Goal: Information Seeking & Learning: Understand process/instructions

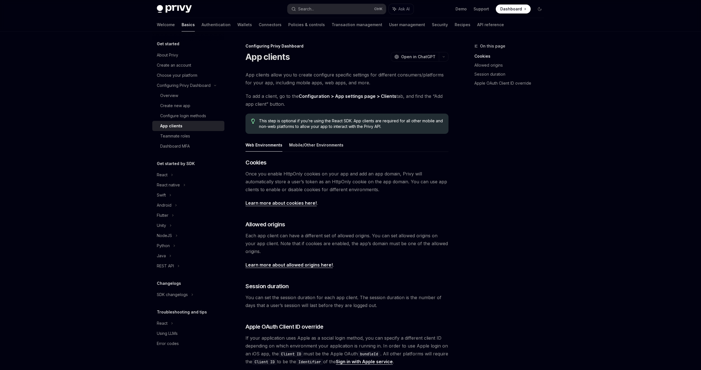
click at [166, 10] on img at bounding box center [174, 9] width 35 height 8
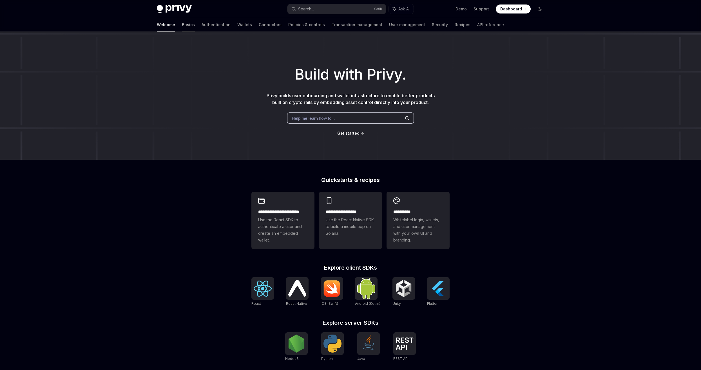
click at [182, 23] on link "Basics" at bounding box center [188, 25] width 13 height 14
click at [237, 27] on link "Wallets" at bounding box center [244, 25] width 15 height 14
click at [259, 27] on link "Connectors" at bounding box center [270, 25] width 23 height 14
click at [259, 25] on link "Connectors" at bounding box center [270, 25] width 23 height 14
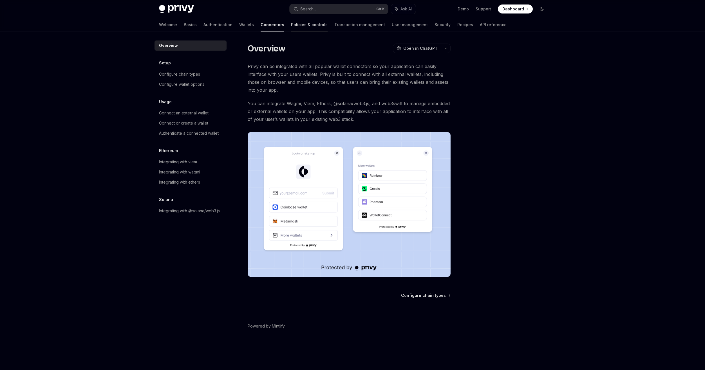
click at [291, 23] on link "Policies & controls" at bounding box center [309, 25] width 37 height 14
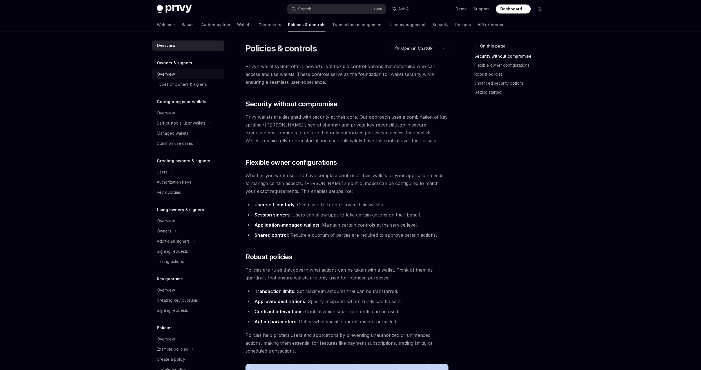
click at [183, 74] on div "Overview" at bounding box center [189, 74] width 64 height 7
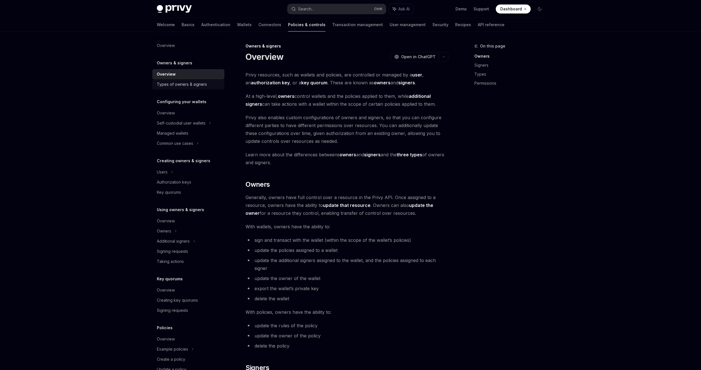
click at [184, 84] on div "Types of owners & signers" at bounding box center [182, 84] width 50 height 7
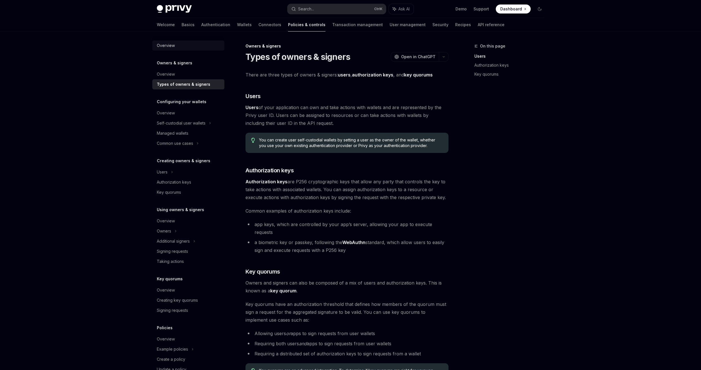
click at [190, 48] on div "Overview" at bounding box center [189, 45] width 64 height 7
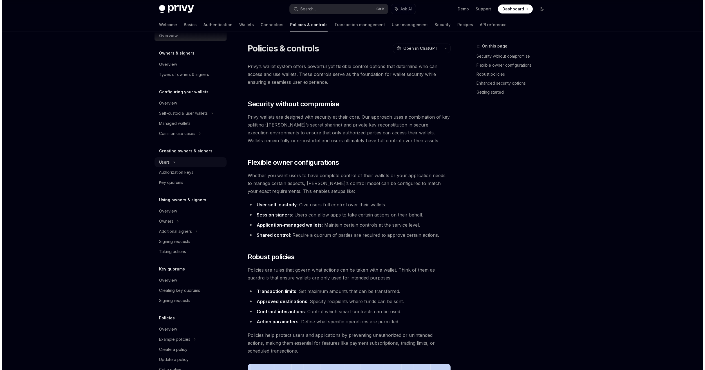
scroll to position [26, 0]
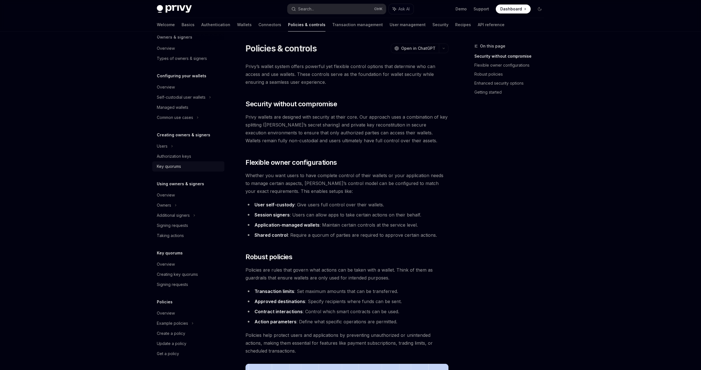
click at [193, 167] on div "Key quorums" at bounding box center [189, 166] width 64 height 7
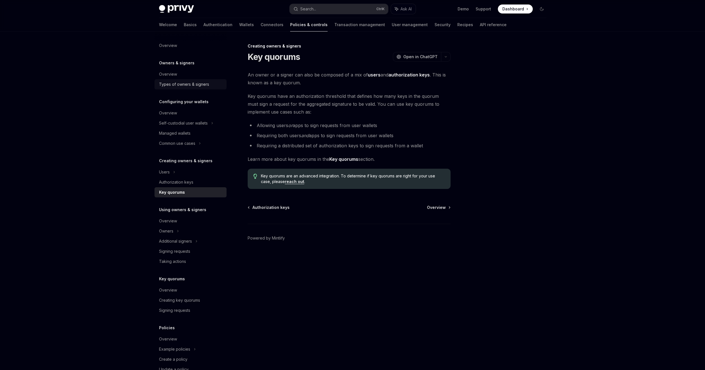
click at [191, 79] on link "Types of owners & signers" at bounding box center [190, 84] width 72 height 10
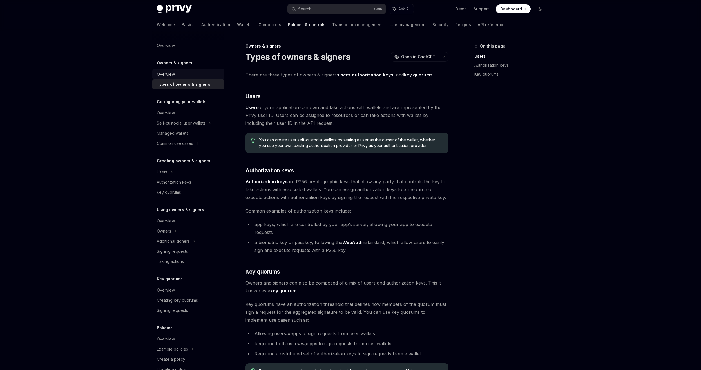
click at [191, 77] on div "Overview" at bounding box center [189, 74] width 64 height 7
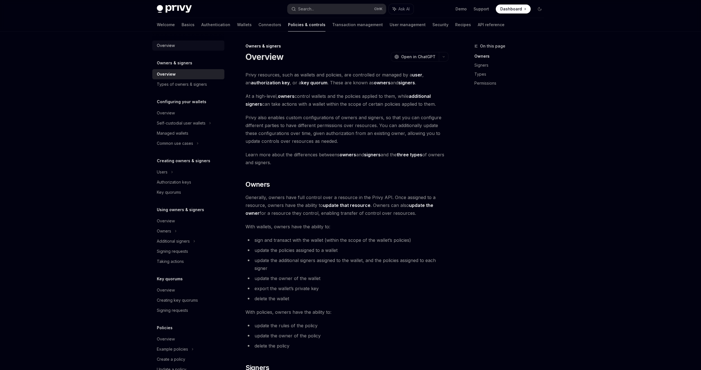
click at [196, 48] on div "Overview" at bounding box center [189, 45] width 64 height 7
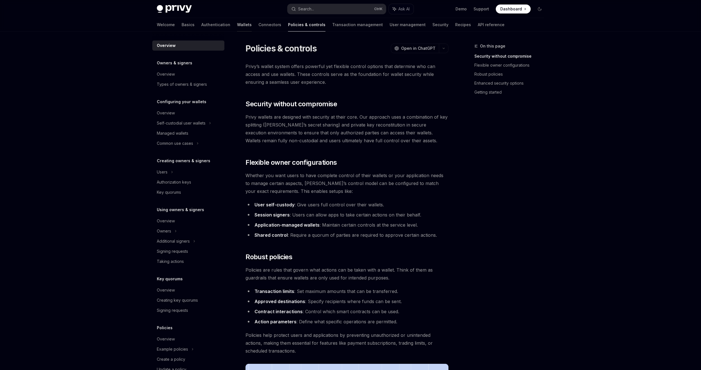
click at [237, 23] on link "Wallets" at bounding box center [244, 25] width 15 height 14
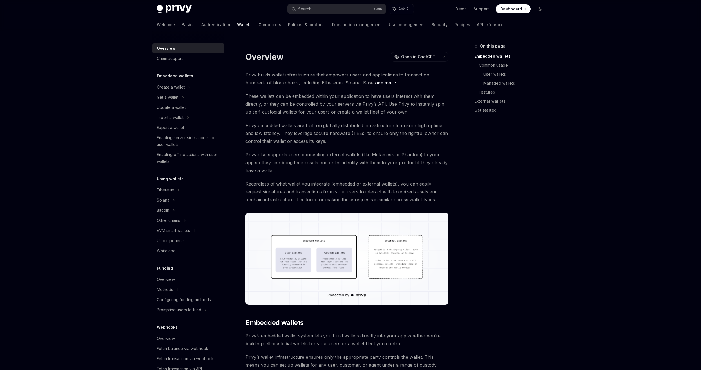
click at [258, 24] on link "Connectors" at bounding box center [269, 25] width 23 height 14
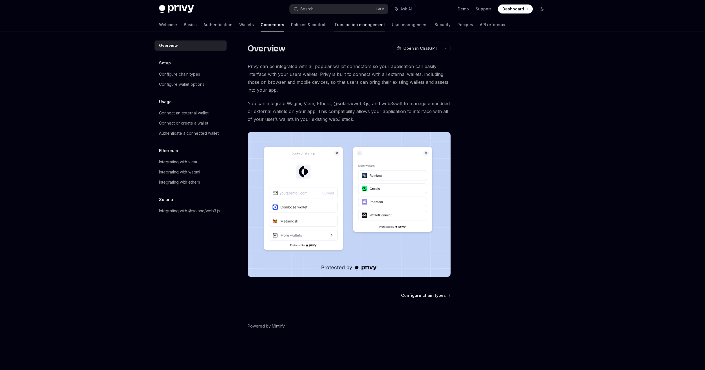
click at [334, 27] on link "Transaction management" at bounding box center [359, 25] width 51 height 14
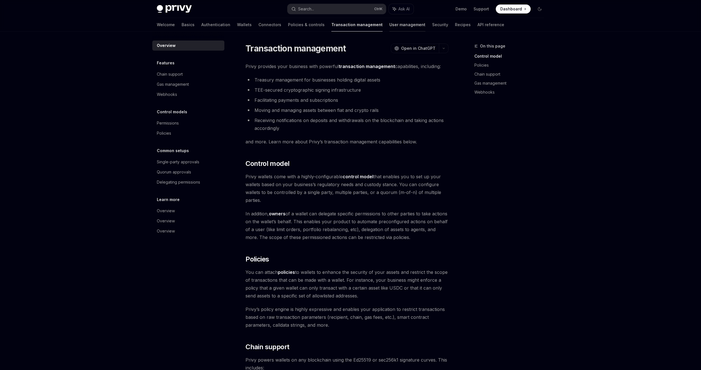
click at [389, 27] on link "User management" at bounding box center [407, 25] width 36 height 14
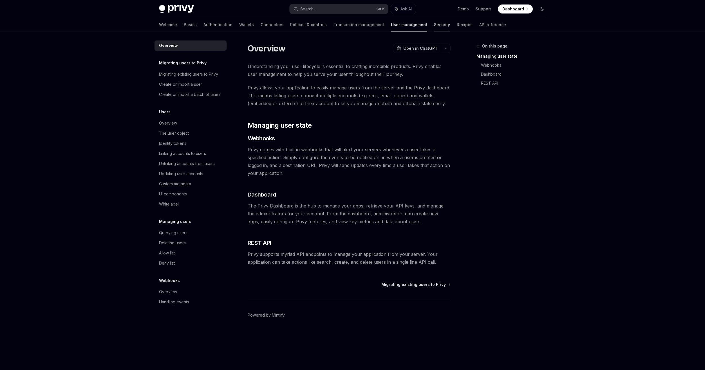
click at [434, 25] on link "Security" at bounding box center [442, 25] width 16 height 14
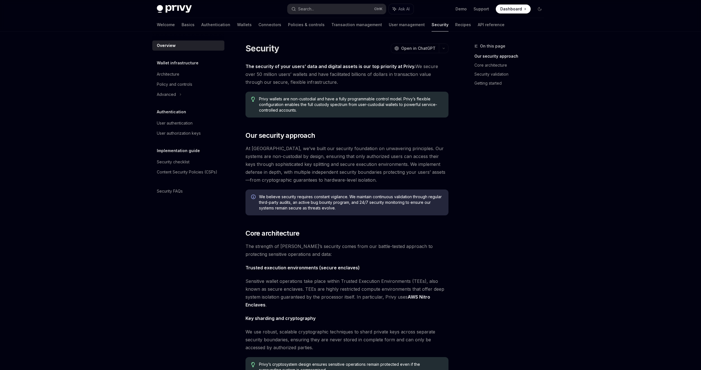
click at [455, 25] on link "Recipes" at bounding box center [463, 25] width 16 height 14
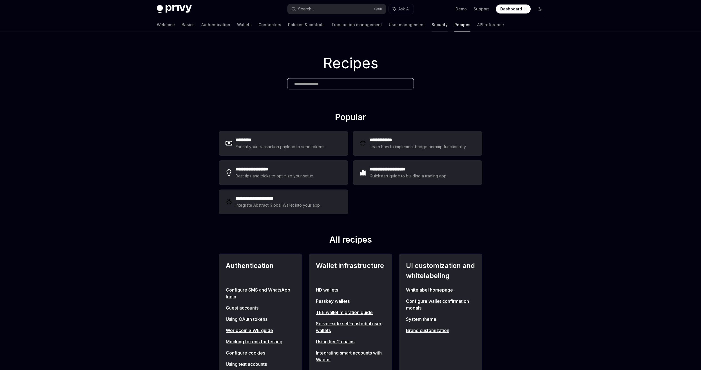
click at [431, 27] on link "Security" at bounding box center [439, 25] width 16 height 14
click at [389, 26] on link "User management" at bounding box center [407, 25] width 36 height 14
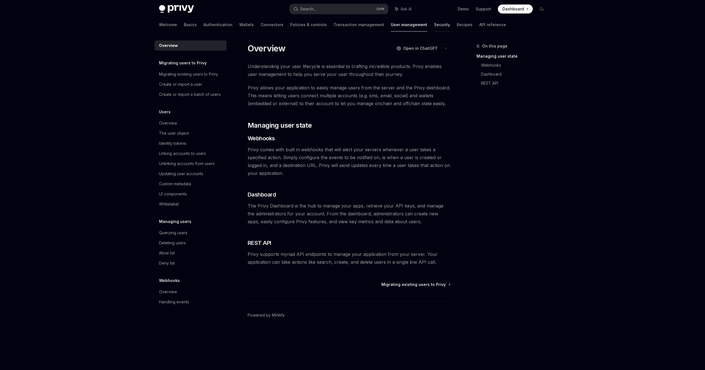
click at [434, 30] on link "Security" at bounding box center [442, 25] width 16 height 14
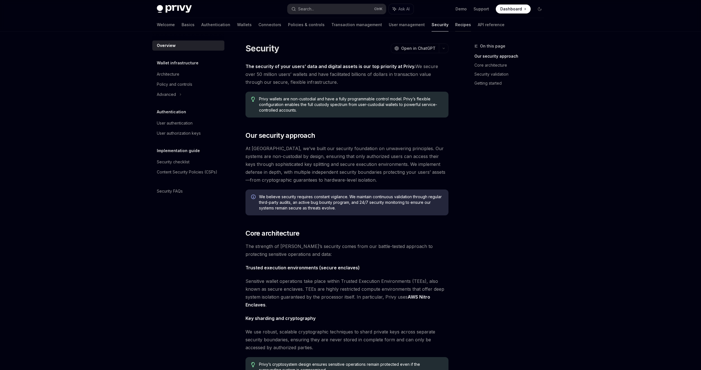
click at [455, 24] on link "Recipes" at bounding box center [463, 25] width 16 height 14
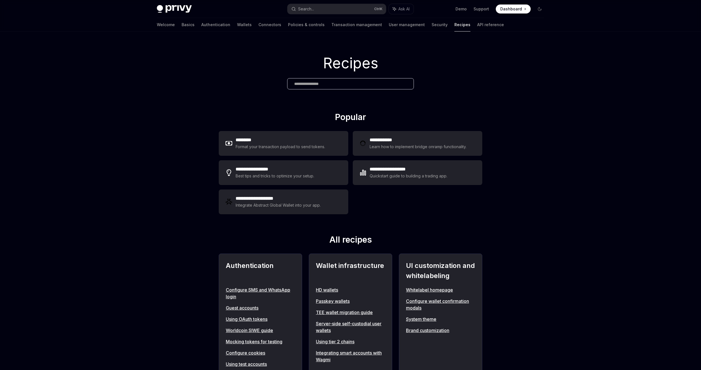
drag, startPoint x: 350, startPoint y: 83, endPoint x: 294, endPoint y: 97, distance: 57.6
click at [350, 82] on input "text" at bounding box center [350, 84] width 113 height 6
click at [254, 99] on div "Recipes" at bounding box center [350, 72] width 701 height 80
click at [343, 111] on div "Recipes" at bounding box center [350, 72] width 701 height 80
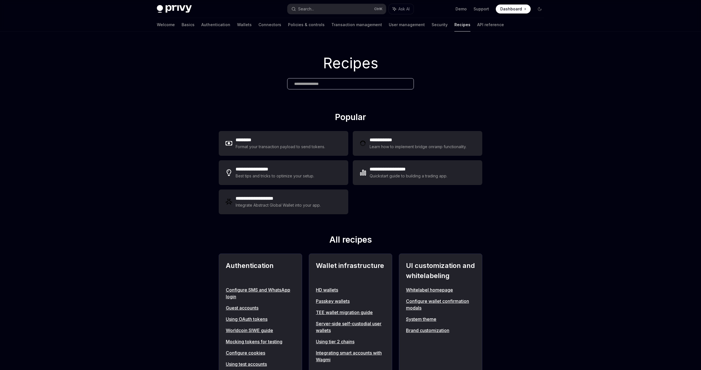
click at [343, 111] on div "Recipes" at bounding box center [350, 72] width 701 height 80
click at [340, 117] on h2 "Popular" at bounding box center [350, 118] width 263 height 12
drag, startPoint x: 340, startPoint y: 117, endPoint x: 352, endPoint y: 118, distance: 12.1
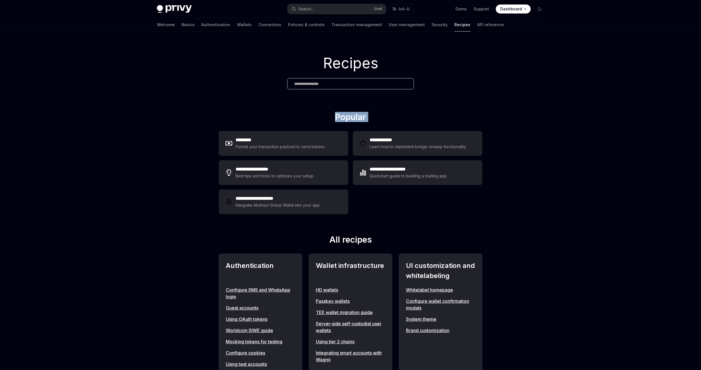
click at [352, 118] on h2 "Popular" at bounding box center [350, 118] width 263 height 12
drag, startPoint x: 352, startPoint y: 118, endPoint x: 343, endPoint y: 116, distance: 8.8
click at [343, 116] on h2 "Popular" at bounding box center [350, 118] width 263 height 12
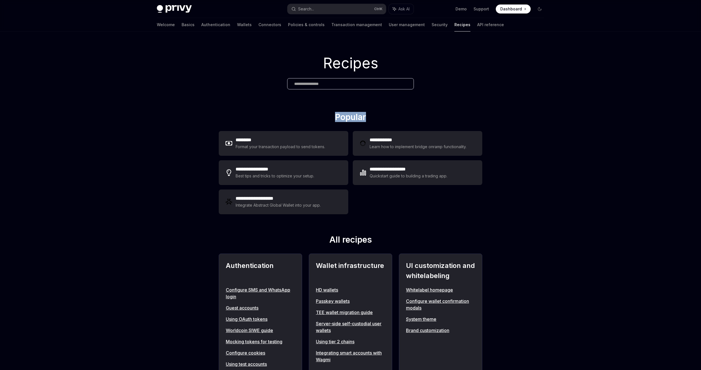
click at [343, 116] on h2 "Popular" at bounding box center [350, 118] width 263 height 12
drag, startPoint x: 343, startPoint y: 116, endPoint x: 370, endPoint y: 118, distance: 26.8
click at [370, 118] on h2 "Popular" at bounding box center [350, 118] width 263 height 12
click at [342, 121] on h2 "Popular" at bounding box center [350, 118] width 263 height 12
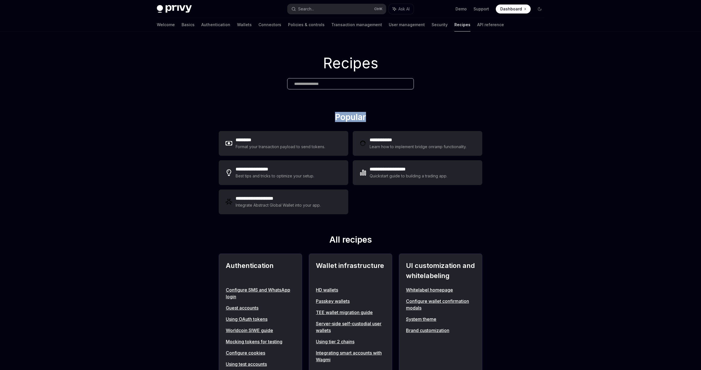
click at [342, 121] on h2 "Popular" at bounding box center [350, 118] width 263 height 12
click at [361, 243] on h2 "All recipes" at bounding box center [350, 241] width 263 height 12
click at [361, 242] on h2 "All recipes" at bounding box center [350, 241] width 263 height 12
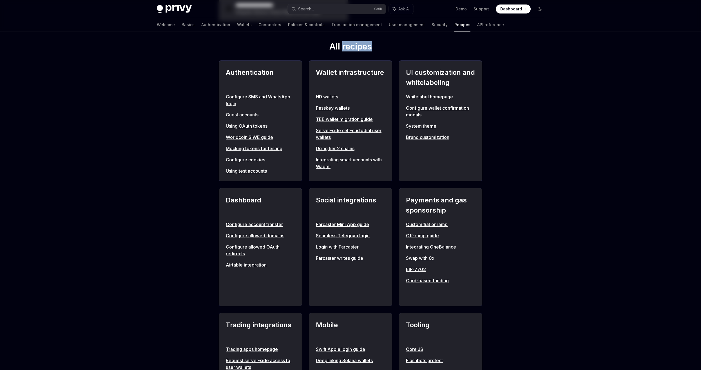
scroll to position [197, 0]
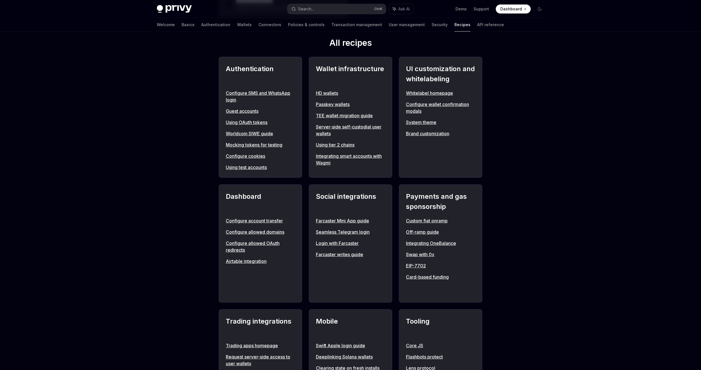
click at [256, 70] on h2 "Authentication" at bounding box center [260, 74] width 69 height 20
drag, startPoint x: 256, startPoint y: 70, endPoint x: 351, endPoint y: 69, distance: 95.1
click at [351, 69] on h2 "Wallet infrastructure" at bounding box center [350, 74] width 69 height 20
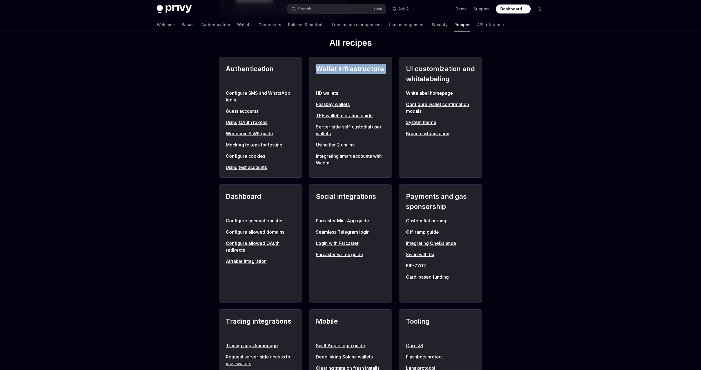
click at [351, 69] on h2 "Wallet infrastructure" at bounding box center [350, 74] width 69 height 20
drag, startPoint x: 351, startPoint y: 69, endPoint x: 331, endPoint y: 80, distance: 22.9
click at [331, 71] on h2 "Wallet infrastructure" at bounding box center [350, 74] width 69 height 20
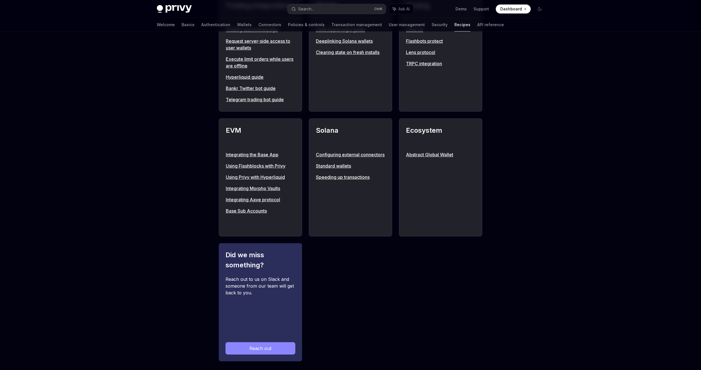
scroll to position [522, 0]
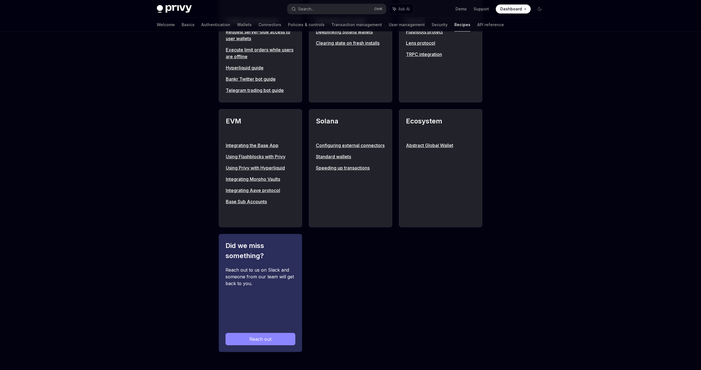
click at [262, 251] on h2 "Did we miss something?" at bounding box center [260, 251] width 70 height 20
drag, startPoint x: 262, startPoint y: 251, endPoint x: 267, endPoint y: 269, distance: 18.4
click at [267, 269] on div "Reach out to us on Slack and someone from our team will get back to you." at bounding box center [260, 295] width 70 height 57
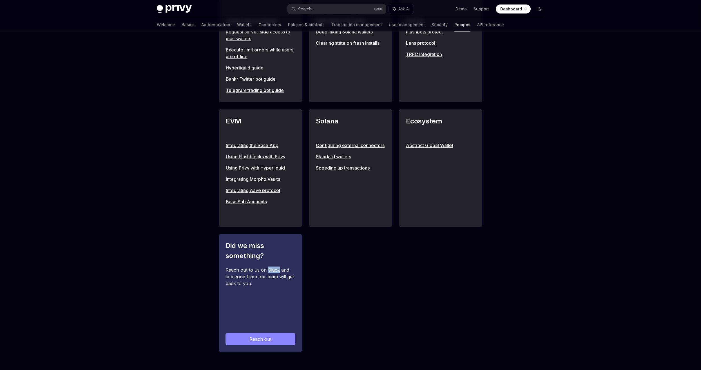
click at [267, 269] on div "Reach out to us on Slack and someone from our team will get back to you." at bounding box center [260, 295] width 70 height 57
click at [268, 269] on div "Reach out to us on Slack and someone from our team will get back to you." at bounding box center [260, 295] width 70 height 57
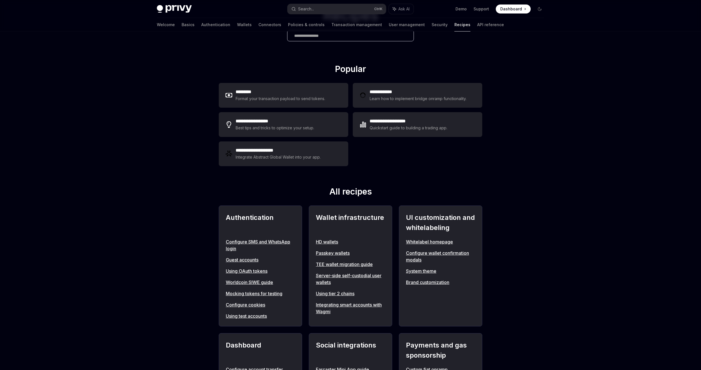
scroll to position [44, 0]
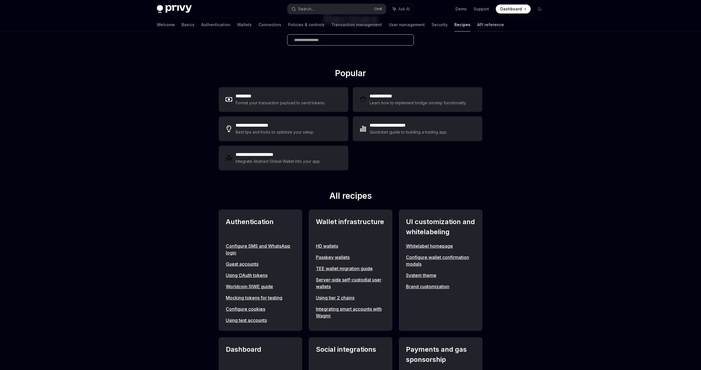
click at [477, 23] on link "API reference" at bounding box center [490, 25] width 27 height 14
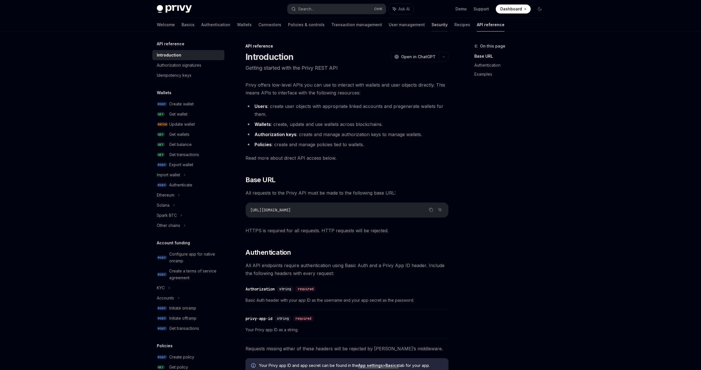
click at [431, 27] on link "Security" at bounding box center [439, 25] width 16 height 14
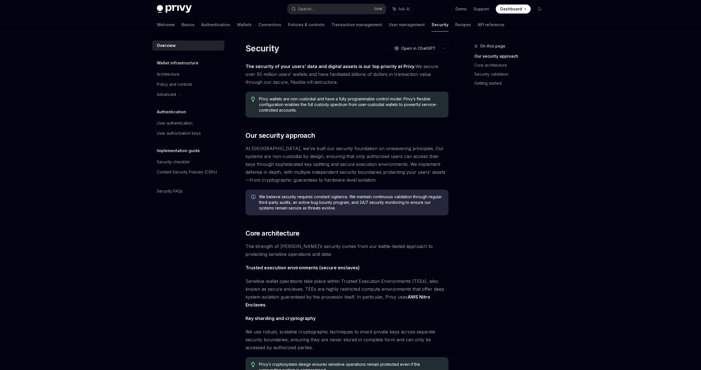
click at [319, 62] on span "The security of your users’ data and digital assets is our top priority at Priv…" at bounding box center [346, 74] width 203 height 24
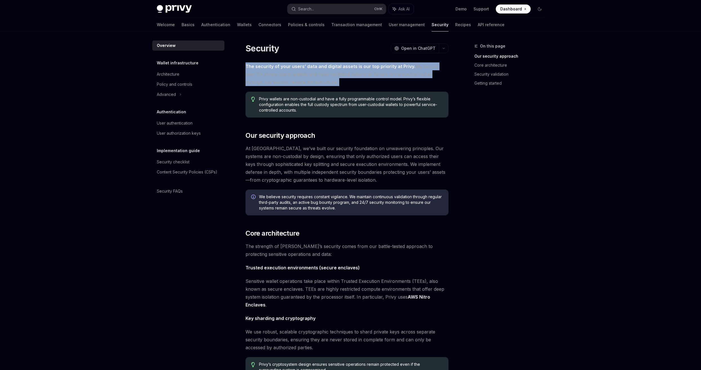
click at [319, 62] on span "The security of your users’ data and digital assets is our top priority at Priv…" at bounding box center [346, 74] width 203 height 24
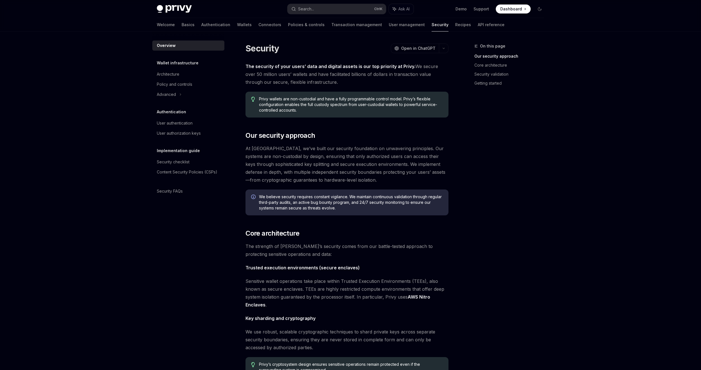
drag, startPoint x: 319, startPoint y: 62, endPoint x: 306, endPoint y: 51, distance: 17.5
click at [306, 51] on div "Security OpenAI Open in ChatGPT" at bounding box center [346, 48] width 203 height 10
drag, startPoint x: 306, startPoint y: 51, endPoint x: 296, endPoint y: 72, distance: 24.2
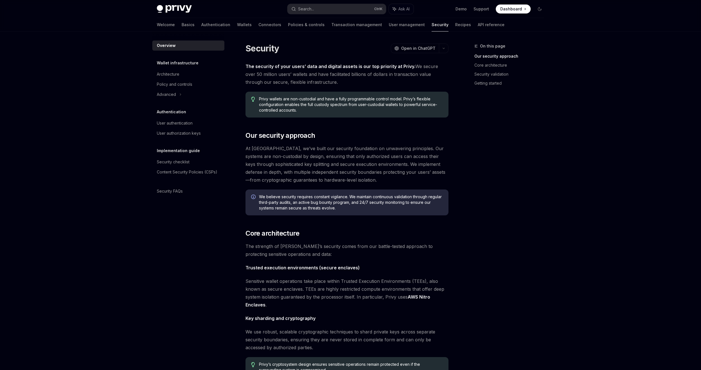
click at [296, 72] on span "The security of your users’ data and digital assets is our top priority at Priv…" at bounding box center [346, 74] width 203 height 24
click at [166, 73] on div "Architecture" at bounding box center [168, 74] width 23 height 7
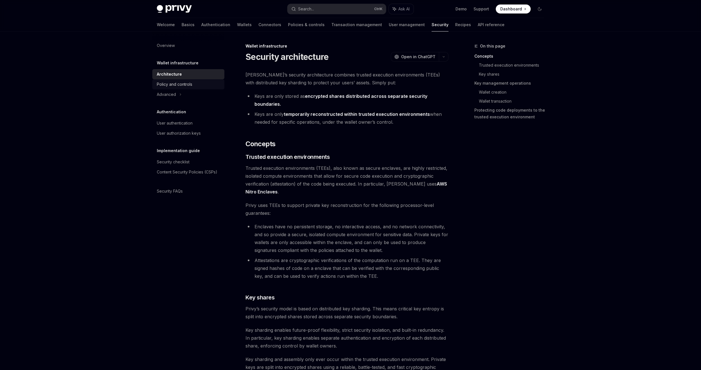
click at [185, 84] on div "Policy and controls" at bounding box center [174, 84] width 35 height 7
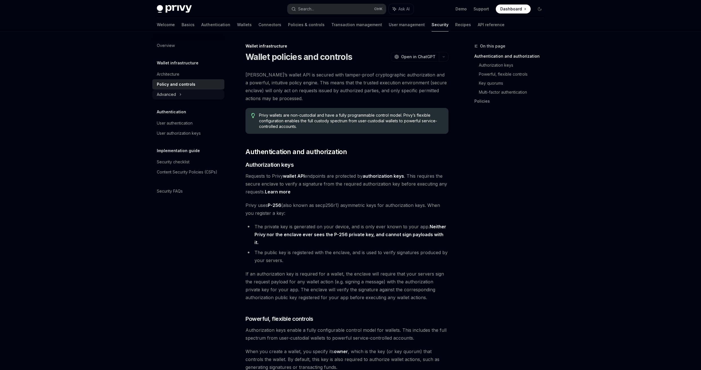
click at [187, 93] on div "Advanced" at bounding box center [188, 94] width 72 height 10
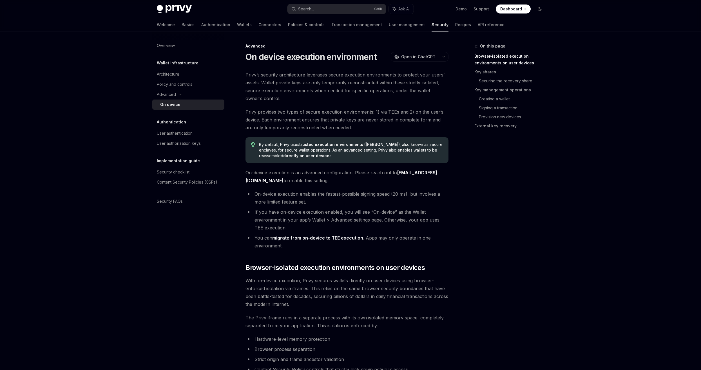
click at [185, 103] on div "On device" at bounding box center [190, 104] width 61 height 7
click at [191, 136] on div "User authentication" at bounding box center [175, 133] width 36 height 7
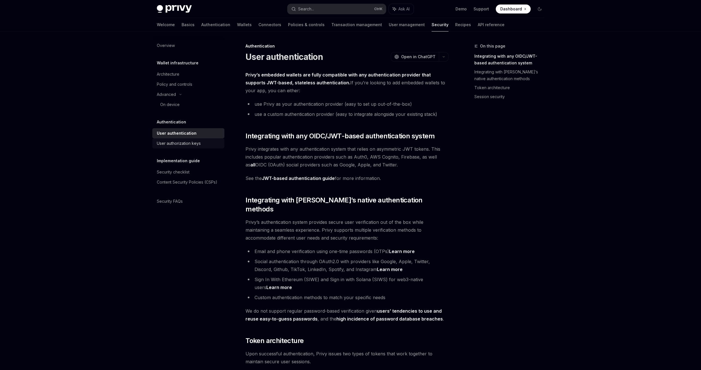
click at [194, 143] on div "User authorization keys" at bounding box center [179, 143] width 44 height 7
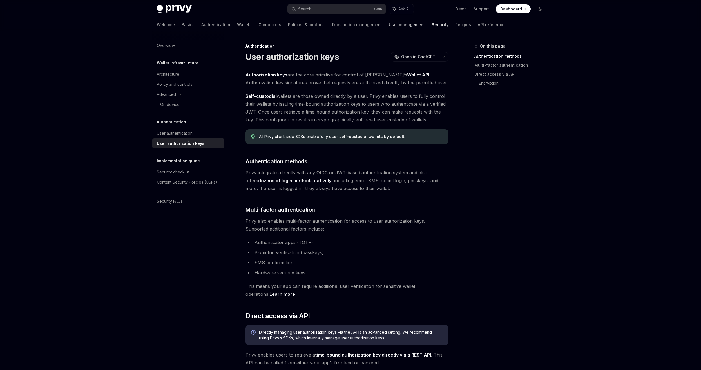
click at [389, 24] on link "User management" at bounding box center [407, 25] width 36 height 14
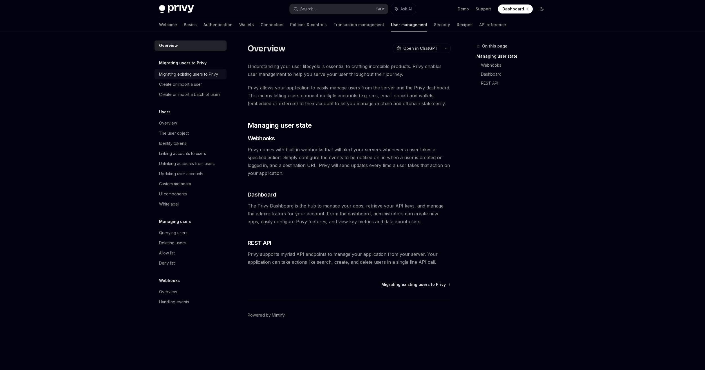
click at [203, 78] on link "Migrating existing users to Privy" at bounding box center [190, 74] width 72 height 10
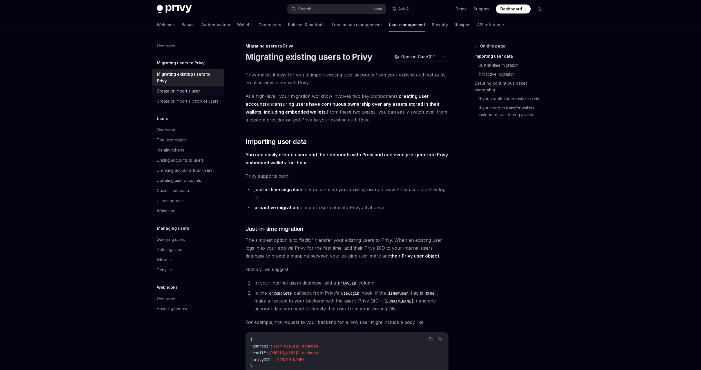
click at [207, 88] on div "Create or import a user" at bounding box center [189, 91] width 64 height 7
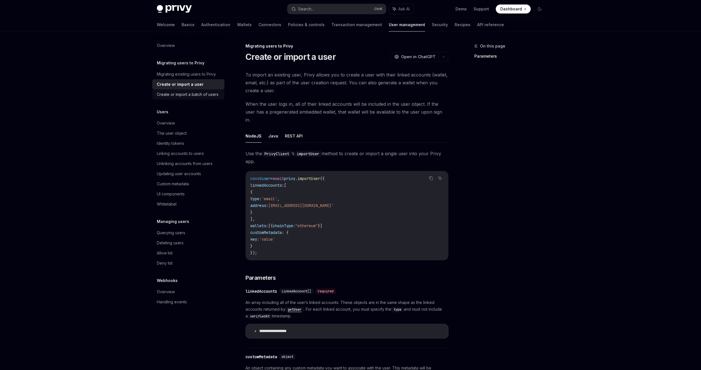
click at [207, 93] on div "Create or import a batch of users" at bounding box center [188, 94] width 62 height 7
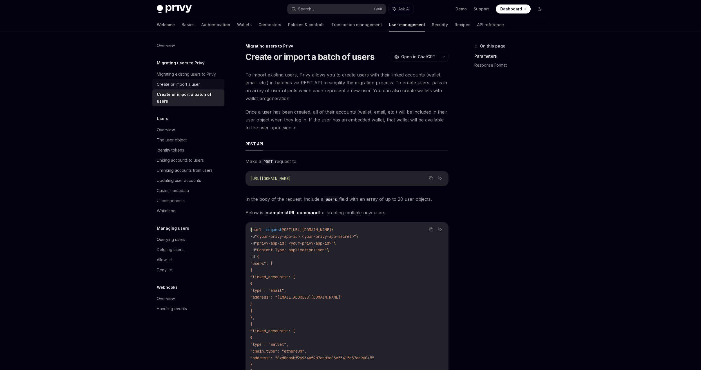
click at [204, 83] on div "Create or import a user" at bounding box center [189, 84] width 64 height 7
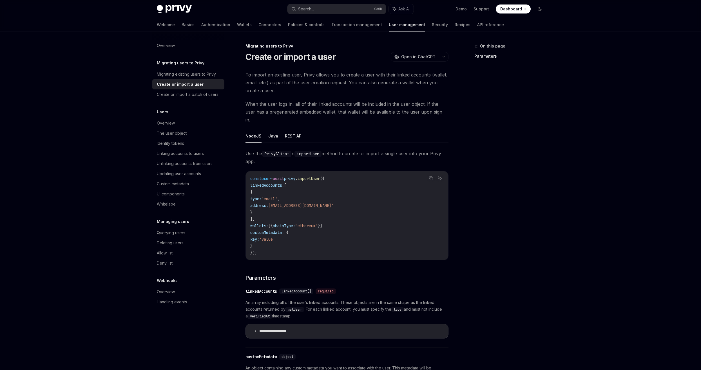
drag, startPoint x: 246, startPoint y: 172, endPoint x: 319, endPoint y: 237, distance: 97.5
click at [319, 237] on div "const user = await privy . importUser ({ linkedAccounts: [ { type: 'email' , ad…" at bounding box center [347, 215] width 202 height 89
click at [319, 238] on code "const user = await privy . importUser ({ linkedAccounts: [ { type: 'email' , ad…" at bounding box center [346, 215] width 193 height 81
click at [271, 129] on button "Java" at bounding box center [273, 135] width 10 height 13
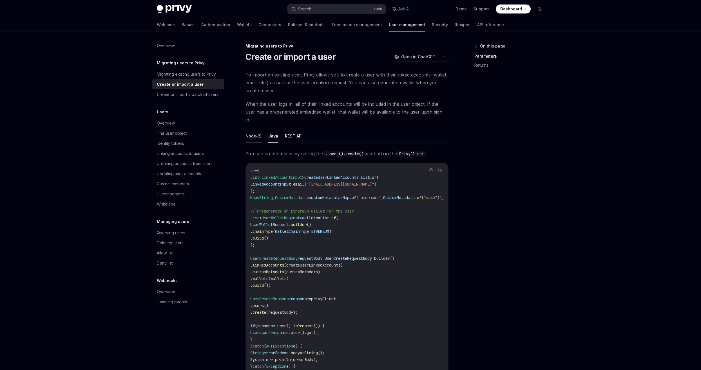
click at [256, 129] on button "NodeJS" at bounding box center [253, 135] width 16 height 13
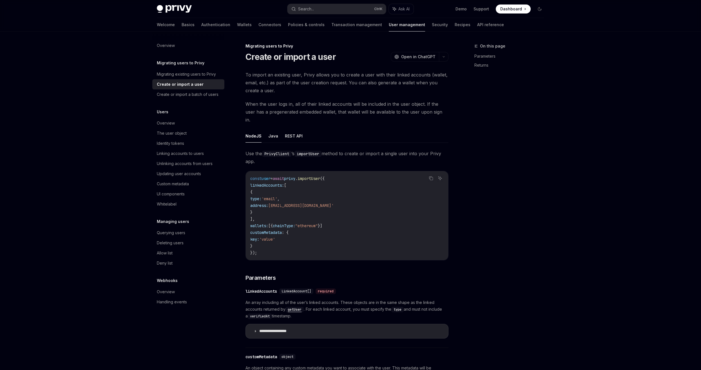
click at [282, 129] on ul "NodeJS Java REST API" at bounding box center [346, 136] width 203 height 14
click at [266, 130] on ul "NodeJS Java REST API" at bounding box center [346, 136] width 203 height 14
click at [268, 129] on button "Java" at bounding box center [273, 135] width 10 height 13
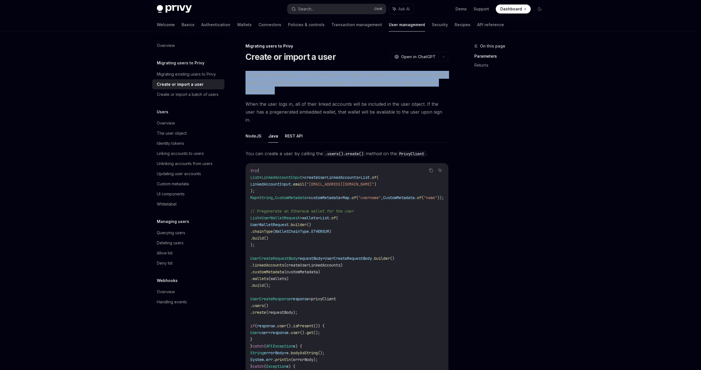
drag, startPoint x: 244, startPoint y: 77, endPoint x: 297, endPoint y: 89, distance: 54.8
click at [297, 89] on div "Migrating users to Privy Create or import a user OpenAI Open in ChatGPT OpenAI …" at bounding box center [294, 376] width 311 height 666
click at [299, 89] on span "To import an existing user, Privy allows you to create a user with their linked…" at bounding box center [346, 83] width 203 height 24
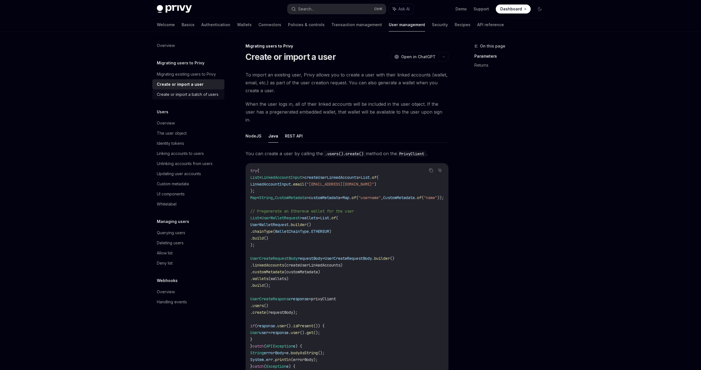
click at [202, 98] on div "Create or import a batch of users" at bounding box center [188, 94] width 62 height 7
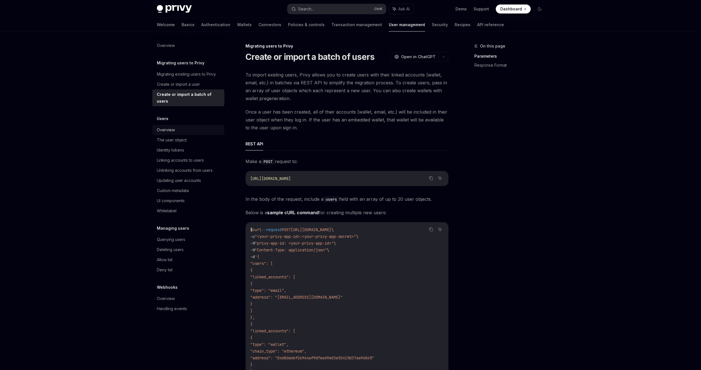
click at [184, 127] on div "Overview" at bounding box center [189, 130] width 64 height 7
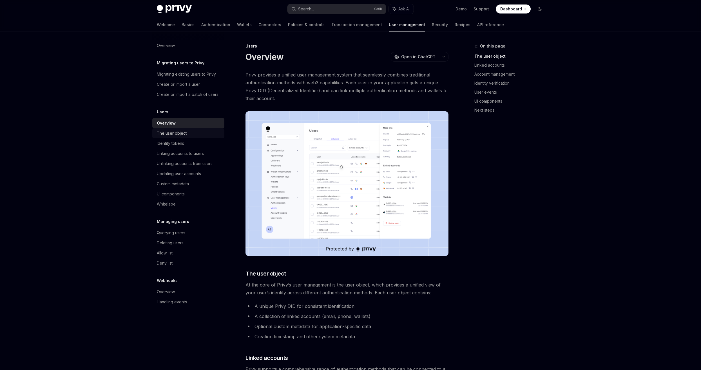
click at [185, 132] on div "The user object" at bounding box center [172, 133] width 30 height 7
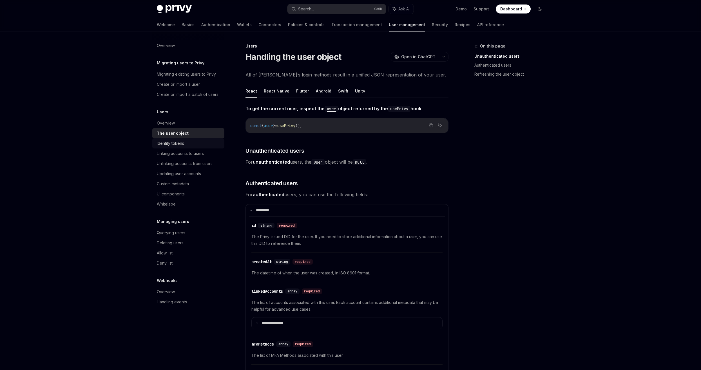
click at [190, 140] on div "Identity tokens" at bounding box center [189, 143] width 64 height 7
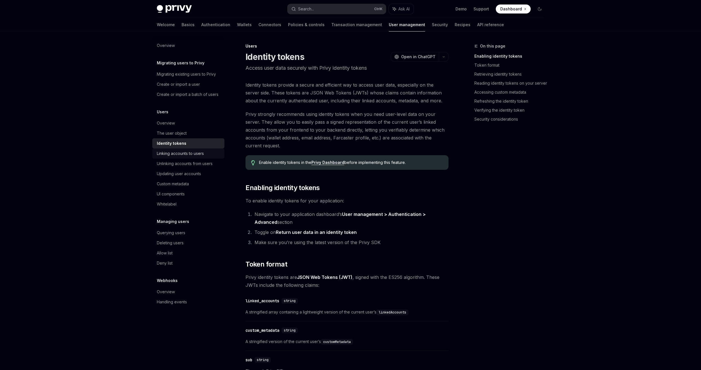
click at [209, 156] on div "Linking accounts to users" at bounding box center [189, 153] width 64 height 7
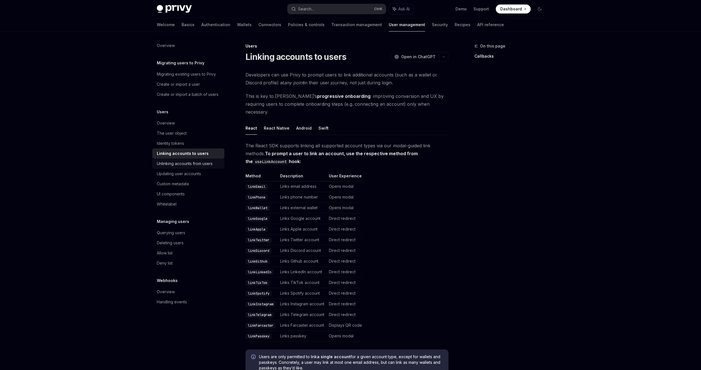
click at [203, 163] on div "Unlinking accounts from users" at bounding box center [185, 163] width 56 height 7
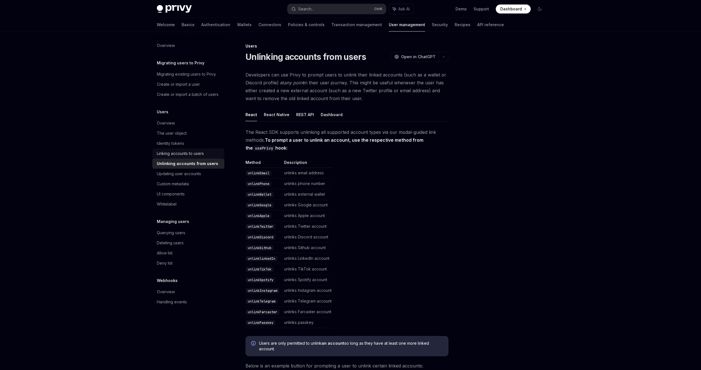
click at [203, 153] on div "Linking accounts to users" at bounding box center [180, 153] width 47 height 7
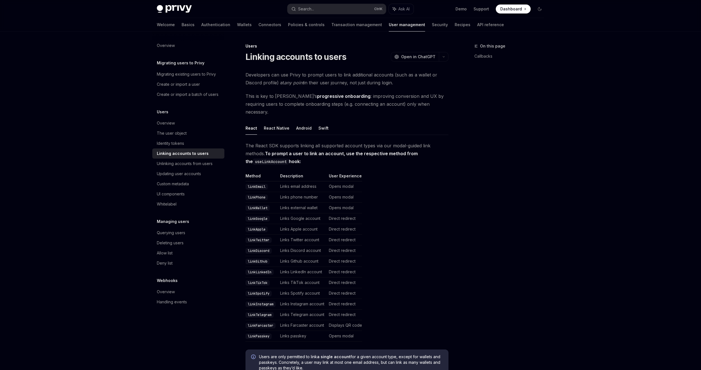
click at [205, 149] on link "Linking accounts to users" at bounding box center [188, 154] width 72 height 10
click at [206, 171] on div "Updating user accounts" at bounding box center [189, 174] width 64 height 7
click at [206, 185] on div "Custom metadata" at bounding box center [189, 184] width 64 height 7
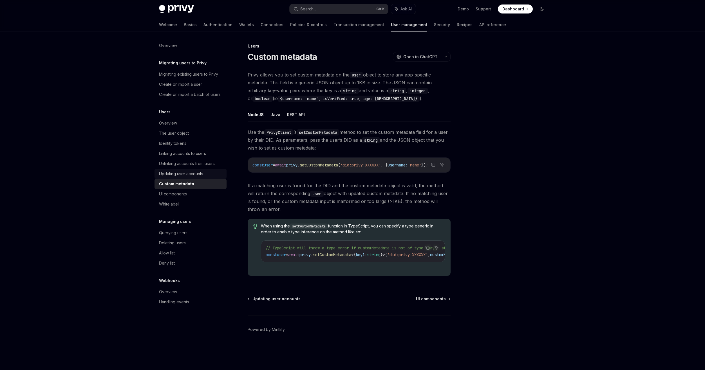
click at [206, 177] on div "Updating user accounts" at bounding box center [191, 174] width 64 height 7
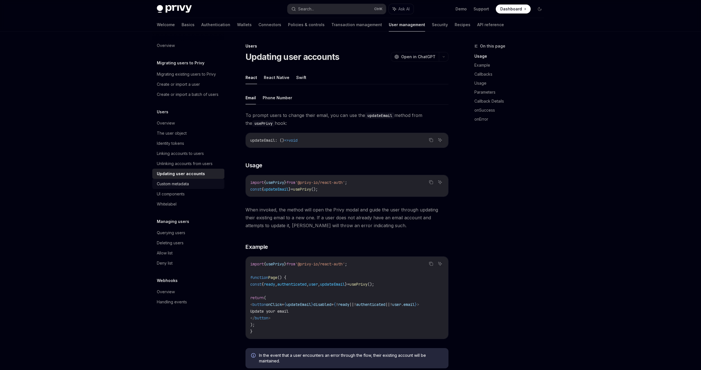
click at [206, 183] on div "Custom metadata" at bounding box center [189, 184] width 64 height 7
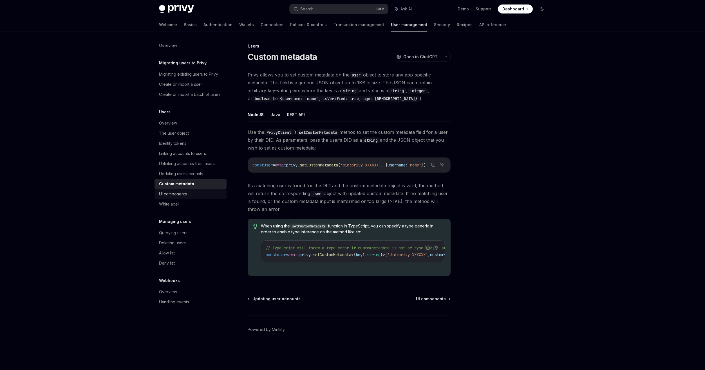
click at [194, 192] on div "UI components" at bounding box center [191, 194] width 64 height 7
click at [185, 194] on div "UI components" at bounding box center [173, 194] width 28 height 7
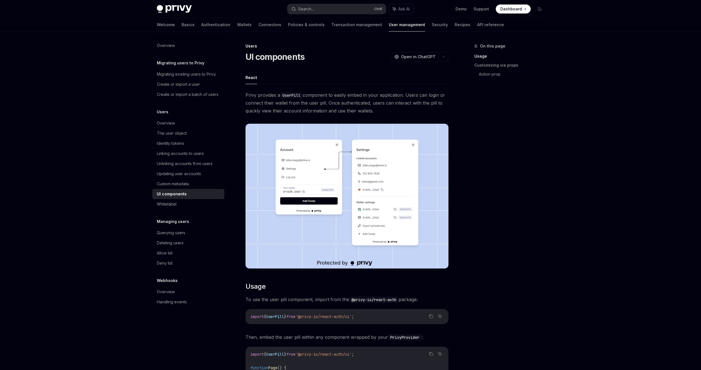
click at [191, 194] on div "UI components" at bounding box center [189, 194] width 64 height 7
click at [324, 99] on span "Privy provides a UserPill component to easily embed in your application. Users …" at bounding box center [346, 103] width 203 height 24
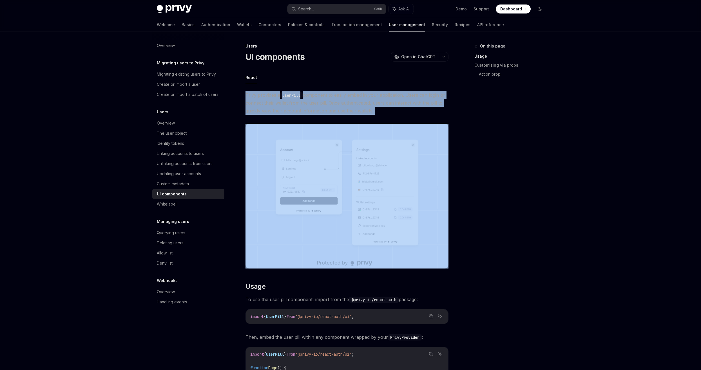
click at [324, 99] on span "Privy provides a UserPill component to easily embed in your application. Users …" at bounding box center [346, 103] width 203 height 24
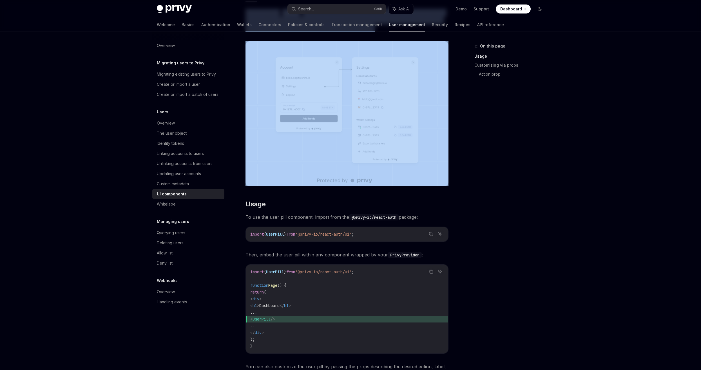
scroll to position [84, 0]
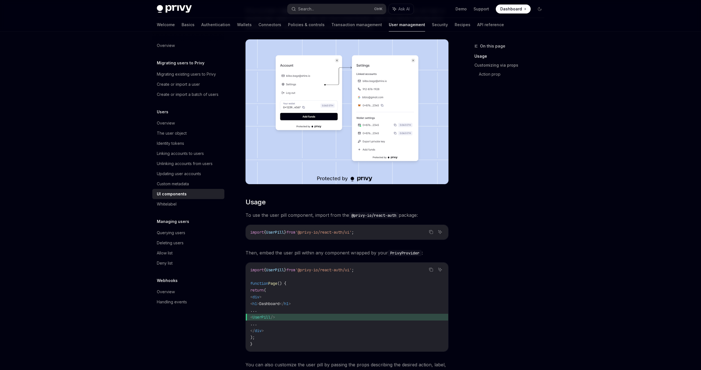
click at [330, 229] on code "import { UserPill } from '@privy-io/react-auth/ui' ;" at bounding box center [346, 232] width 193 height 7
drag, startPoint x: 330, startPoint y: 229, endPoint x: 338, endPoint y: 263, distance: 34.7
click at [338, 263] on div "import { UserPill } from '@privy-io/react-auth/ui' ; function Page () { return …" at bounding box center [347, 307] width 202 height 89
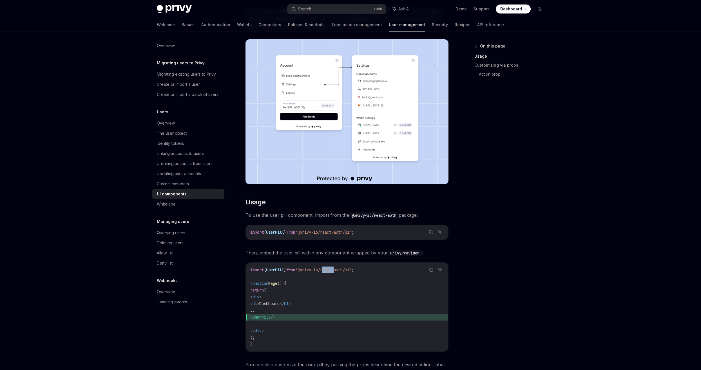
click at [338, 263] on div "import { UserPill } from '@privy-io/react-auth/ui' ; function Page () { return …" at bounding box center [347, 307] width 202 height 89
drag, startPoint x: 338, startPoint y: 263, endPoint x: 319, endPoint y: 260, distance: 18.8
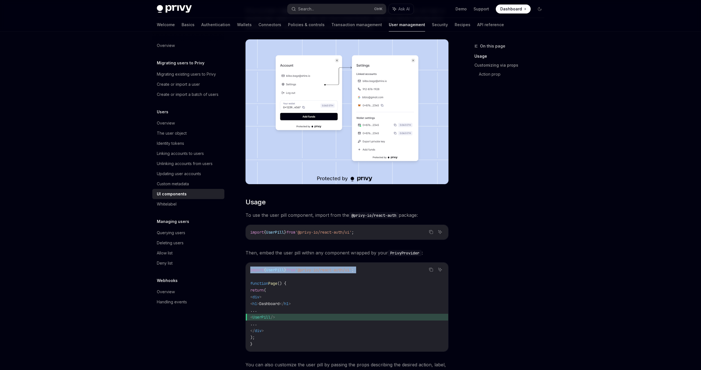
drag, startPoint x: 318, startPoint y: 259, endPoint x: 313, endPoint y: 255, distance: 6.6
click at [313, 255] on span "Then, embed the user pill within any component wrapped by your PrivyProvider :" at bounding box center [346, 253] width 203 height 8
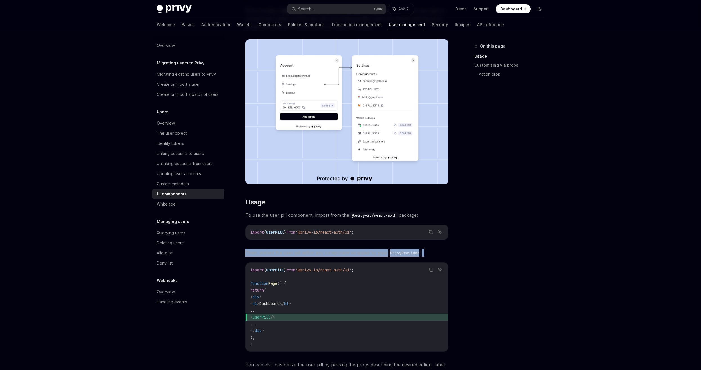
click at [313, 255] on span "Then, embed the user pill within any component wrapped by your PrivyProvider :" at bounding box center [346, 253] width 203 height 8
click at [337, 268] on span "'@privy-io/react-auth/ui'" at bounding box center [323, 270] width 56 height 5
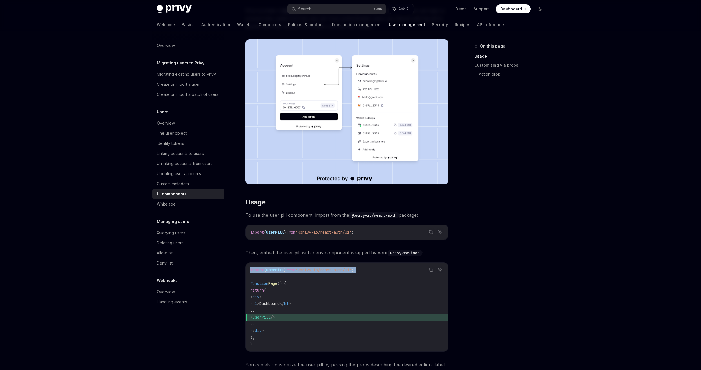
click at [337, 268] on span "'@privy-io/react-auth/ui'" at bounding box center [323, 270] width 56 height 5
drag, startPoint x: 337, startPoint y: 268, endPoint x: 324, endPoint y: 282, distance: 18.9
click at [329, 277] on code "import { UserPill } from '@privy-io/react-auth/ui' ; function Page () { return …" at bounding box center [346, 307] width 193 height 81
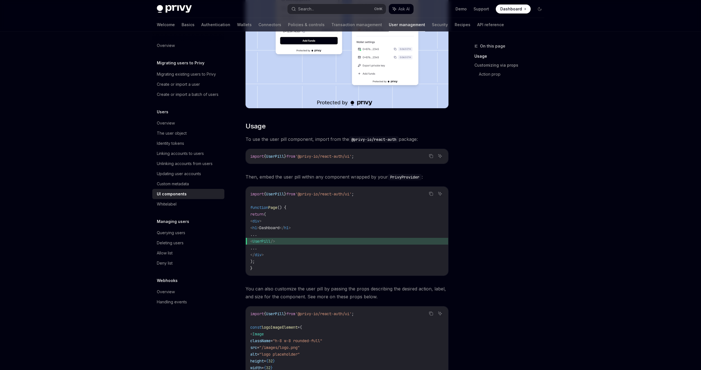
scroll to position [169, 0]
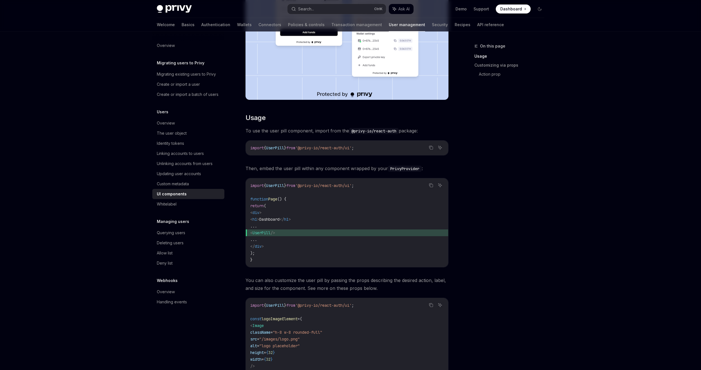
click at [301, 285] on span "You can also customize the user pill by passing the props describing the desire…" at bounding box center [346, 285] width 203 height 16
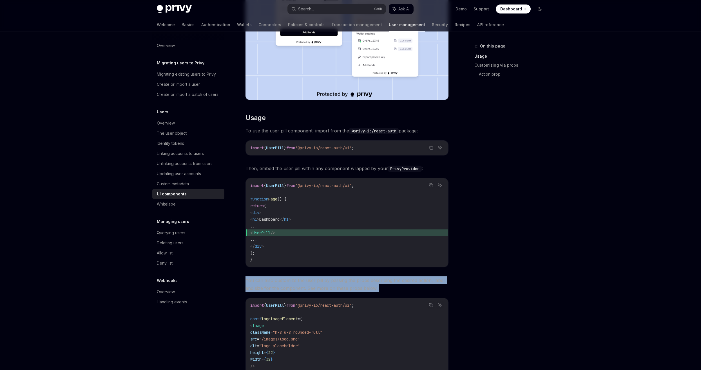
click at [301, 285] on span "You can also customize the user pill by passing the props describing the desire…" at bounding box center [346, 285] width 203 height 16
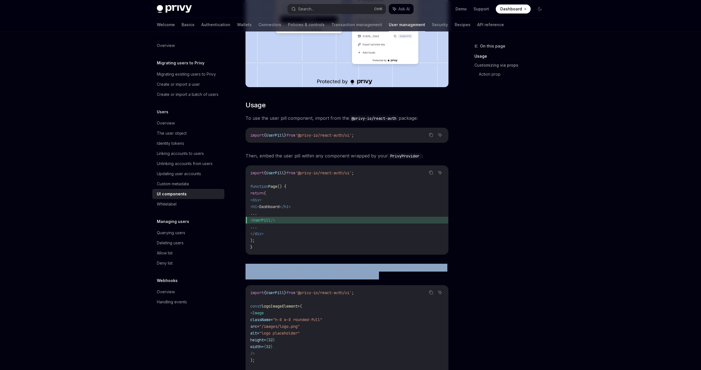
scroll to position [225, 0]
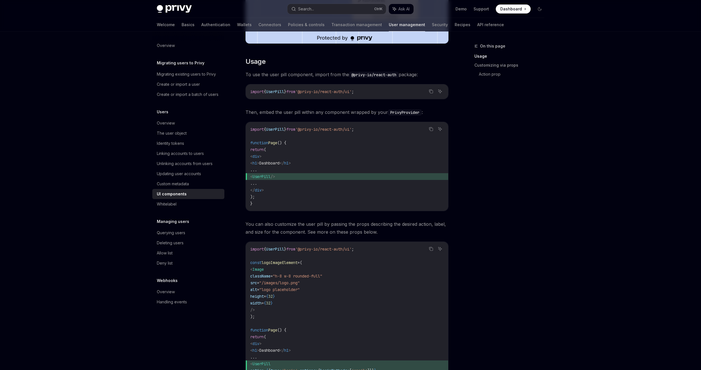
click at [348, 274] on code "import { UserPill } from '@privy-io/react-auth/ui' ; const logoImageElement = (…" at bounding box center [346, 334] width 193 height 176
drag, startPoint x: 348, startPoint y: 274, endPoint x: 340, endPoint y: 271, distance: 9.0
click at [340, 271] on code "import { UserPill } from '@privy-io/react-auth/ui' ; const logoImageElement = (…" at bounding box center [346, 334] width 193 height 176
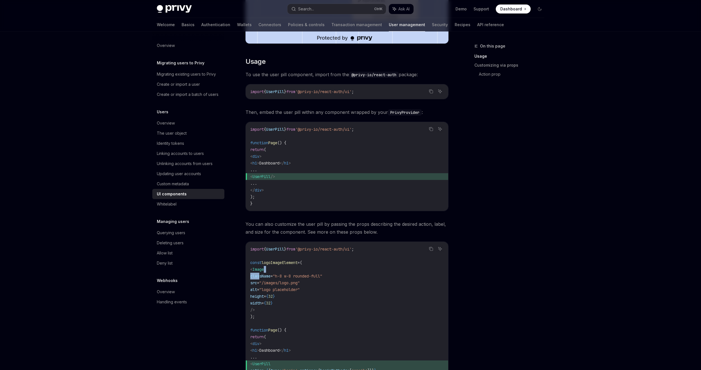
click at [340, 271] on code "import { UserPill } from '@privy-io/react-auth/ui' ; const logoImageElement = (…" at bounding box center [346, 334] width 193 height 176
drag, startPoint x: 340, startPoint y: 271, endPoint x: 339, endPoint y: 275, distance: 3.7
click at [339, 275] on code "import { UserPill } from '@privy-io/react-auth/ui' ; const logoImageElement = (…" at bounding box center [346, 334] width 193 height 176
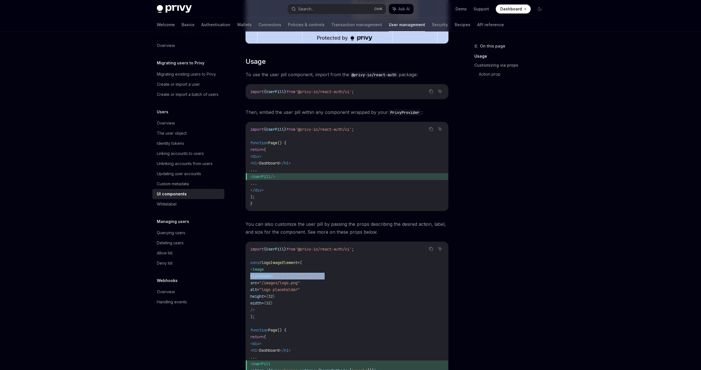
click at [339, 275] on code "import { UserPill } from '@privy-io/react-auth/ui' ; const logoImageElement = (…" at bounding box center [346, 334] width 193 height 176
drag, startPoint x: 339, startPoint y: 275, endPoint x: 336, endPoint y: 277, distance: 4.3
click at [336, 277] on code "import { UserPill } from '@privy-io/react-auth/ui' ; const logoImageElement = (…" at bounding box center [346, 334] width 193 height 176
click at [335, 279] on code "import { UserPill } from '@privy-io/react-auth/ui' ; const logoImageElement = (…" at bounding box center [346, 334] width 193 height 176
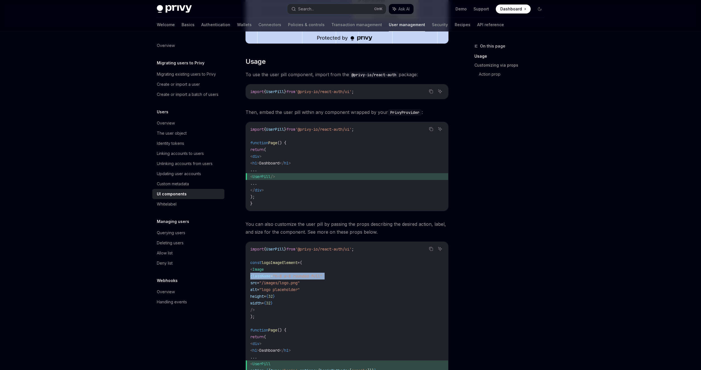
click at [335, 279] on code "import { UserPill } from '@privy-io/react-auth/ui' ; const logoImageElement = (…" at bounding box center [346, 334] width 193 height 176
drag, startPoint x: 335, startPoint y: 279, endPoint x: 331, endPoint y: 283, distance: 6.0
click at [331, 283] on code "import { UserPill } from '@privy-io/react-auth/ui' ; const logoImageElement = (…" at bounding box center [346, 334] width 193 height 176
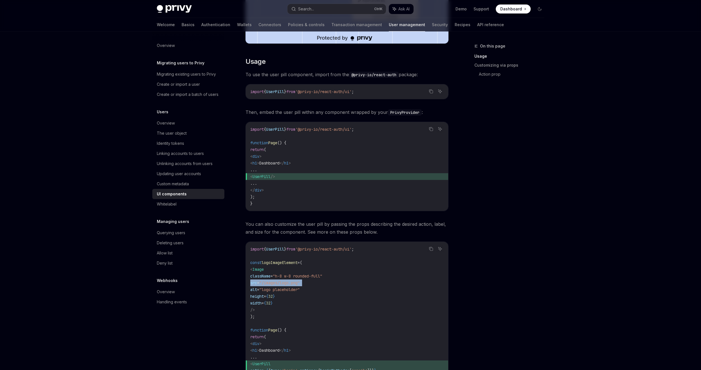
click at [331, 283] on code "import { UserPill } from '@privy-io/react-auth/ui' ; const logoImageElement = (…" at bounding box center [346, 334] width 193 height 176
drag, startPoint x: 331, startPoint y: 283, endPoint x: 326, endPoint y: 289, distance: 7.6
click at [326, 289] on code "import { UserPill } from '@privy-io/react-auth/ui' ; const logoImageElement = (…" at bounding box center [346, 334] width 193 height 176
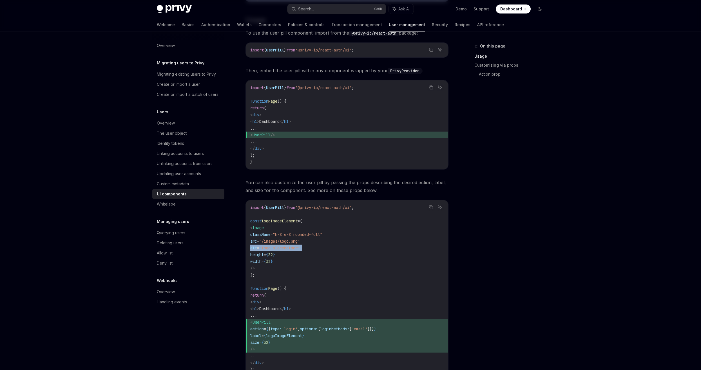
scroll to position [338, 0]
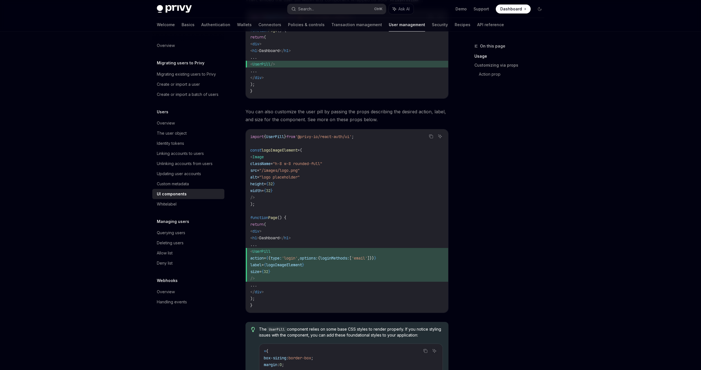
click at [286, 242] on code "import { UserPill } from '@privy-io/react-auth/ui' ; const logoImageElement = (…" at bounding box center [346, 221] width 193 height 176
click at [270, 253] on span "UserPill" at bounding box center [261, 251] width 18 height 5
drag, startPoint x: 273, startPoint y: 253, endPoint x: 278, endPoint y: 259, distance: 8.4
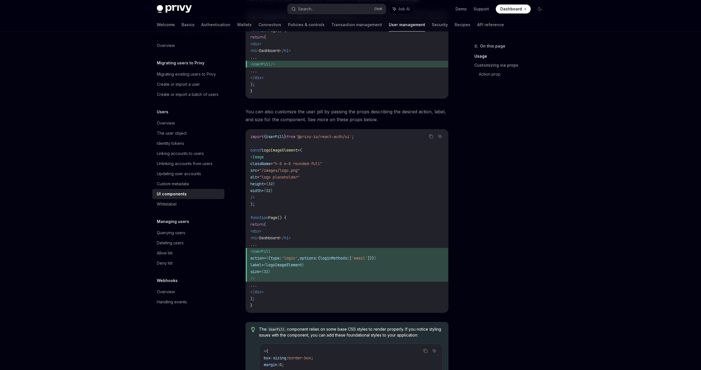
click at [264, 259] on span "action" at bounding box center [257, 258] width 14 height 5
drag, startPoint x: 278, startPoint y: 259, endPoint x: 294, endPoint y: 258, distance: 15.8
click at [282, 258] on span "type:" at bounding box center [275, 258] width 11 height 5
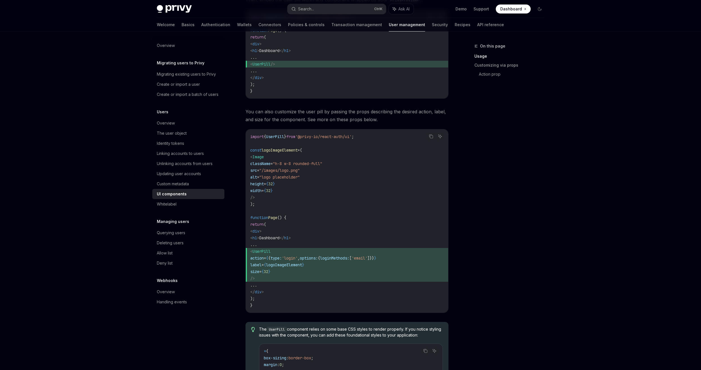
drag, startPoint x: 294, startPoint y: 258, endPoint x: 320, endPoint y: 258, distance: 25.9
click at [297, 258] on span "'login'" at bounding box center [290, 258] width 16 height 5
drag, startPoint x: 320, startPoint y: 258, endPoint x: 340, endPoint y: 258, distance: 20.5
click at [318, 258] on span "options:" at bounding box center [309, 258] width 18 height 5
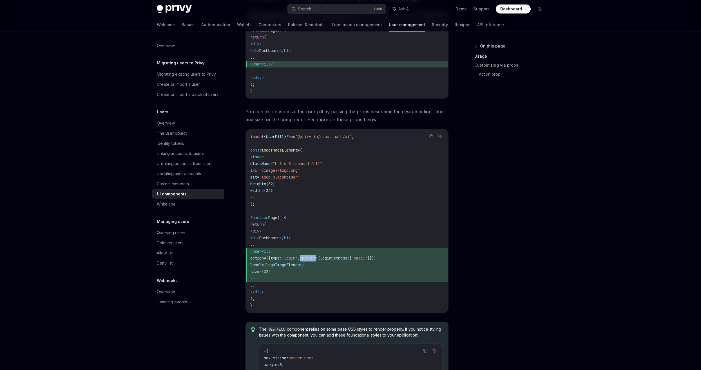
click at [318, 258] on span "options:" at bounding box center [309, 258] width 18 height 5
drag, startPoint x: 340, startPoint y: 258, endPoint x: 357, endPoint y: 254, distance: 16.9
click at [357, 254] on span "< UserPill" at bounding box center [346, 251] width 193 height 7
click at [306, 271] on span "size = { 32 }" at bounding box center [346, 271] width 193 height 7
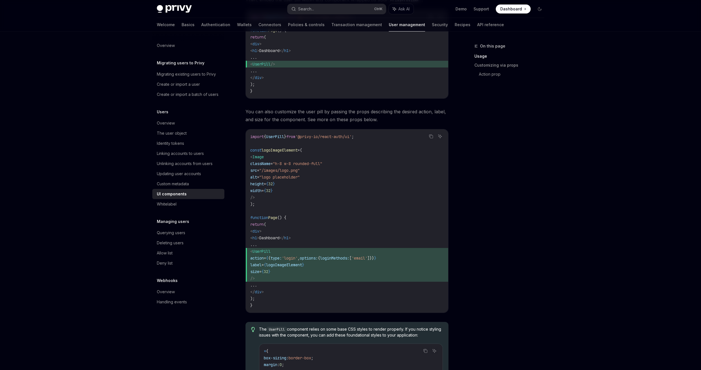
click at [302, 266] on span "logoImageElement" at bounding box center [284, 265] width 36 height 5
drag, startPoint x: 305, startPoint y: 266, endPoint x: 286, endPoint y: 266, distance: 19.4
click at [286, 266] on span "logoImageElement" at bounding box center [284, 265] width 36 height 5
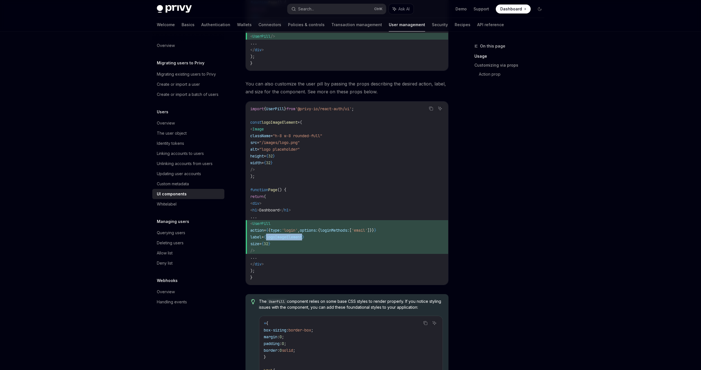
scroll to position [450, 0]
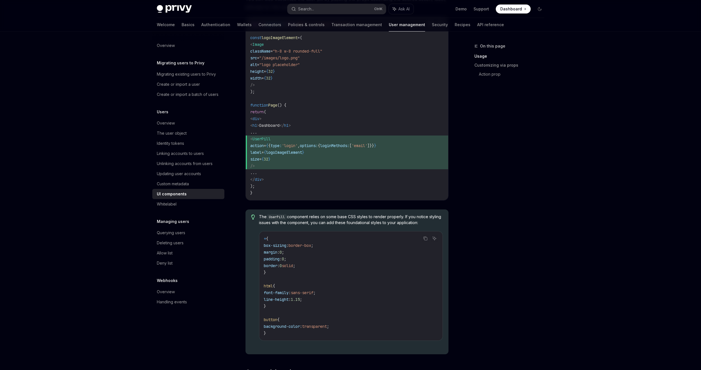
click at [306, 248] on span "border-box" at bounding box center [299, 245] width 23 height 5
click at [305, 248] on span "border-box" at bounding box center [299, 245] width 23 height 5
drag, startPoint x: 305, startPoint y: 248, endPoint x: 287, endPoint y: 248, distance: 18.0
click at [286, 248] on span "box-sizing" at bounding box center [275, 245] width 23 height 5
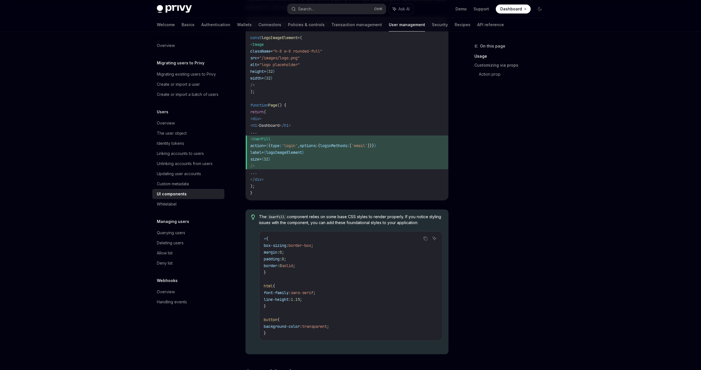
click at [279, 251] on span ":" at bounding box center [278, 252] width 2 height 5
drag, startPoint x: 283, startPoint y: 251, endPoint x: 278, endPoint y: 253, distance: 5.5
click at [277, 253] on span "margin" at bounding box center [271, 252] width 14 height 5
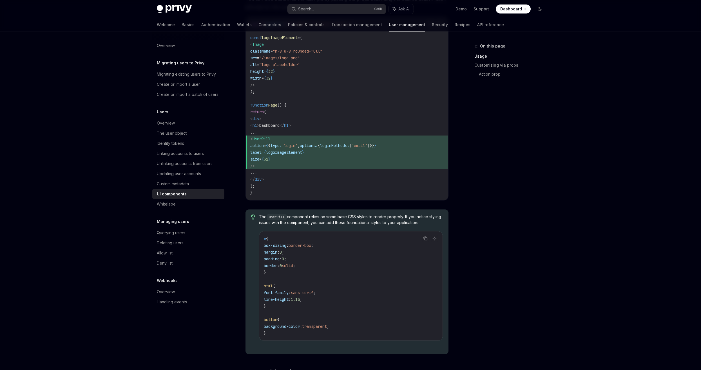
drag, startPoint x: 278, startPoint y: 253, endPoint x: 276, endPoint y: 258, distance: 5.2
click at [276, 258] on span "padding" at bounding box center [272, 259] width 16 height 5
drag, startPoint x: 276, startPoint y: 258, endPoint x: 276, endPoint y: 264, distance: 5.7
click at [276, 264] on span "border" at bounding box center [271, 265] width 14 height 5
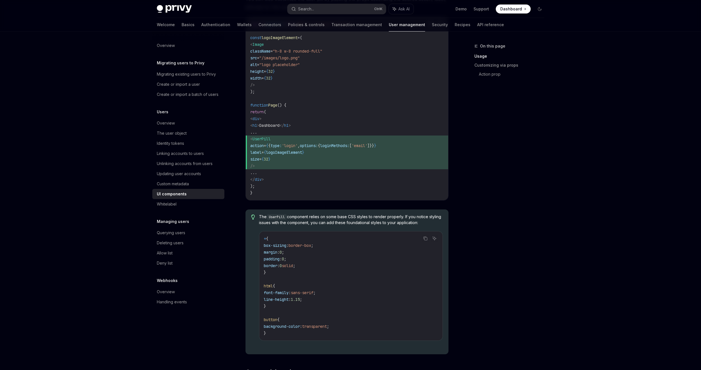
click at [276, 264] on span "border" at bounding box center [271, 265] width 14 height 5
drag, startPoint x: 276, startPoint y: 264, endPoint x: 284, endPoint y: 290, distance: 27.6
click at [284, 290] on code "* { box-sizing : border-box ; margin : 0 ; padding : 0 ; border : 0 solid ; } h…" at bounding box center [351, 286] width 174 height 101
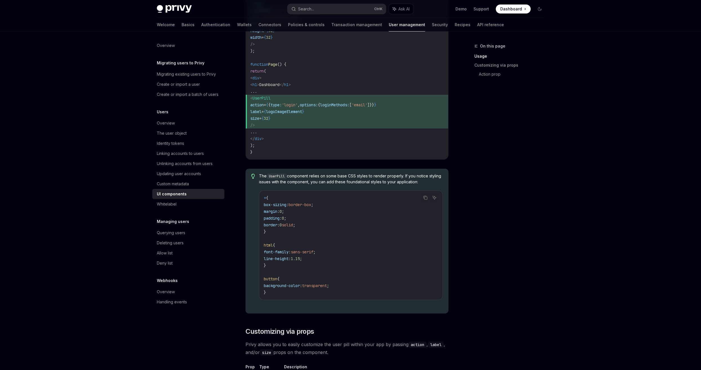
scroll to position [563, 0]
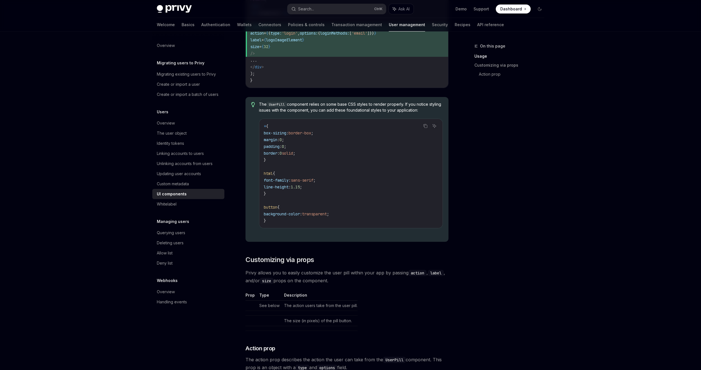
click at [296, 275] on span "Privy allows you to easily customize the user pill within your app by passing a…" at bounding box center [346, 277] width 203 height 16
drag, startPoint x: 296, startPoint y: 275, endPoint x: 284, endPoint y: 266, distance: 15.2
click at [284, 266] on div "Privy provides a UserPill component to easily embed in your application. Users …" at bounding box center [346, 67] width 203 height 1079
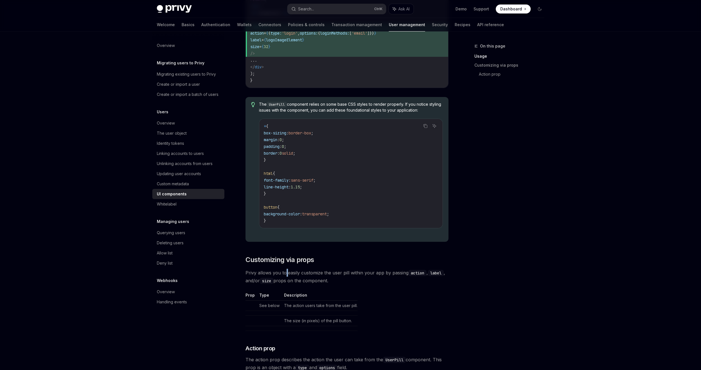
click at [284, 266] on div "Privy provides a UserPill component to easily embed in your application. Users …" at bounding box center [346, 67] width 203 height 1079
drag, startPoint x: 284, startPoint y: 266, endPoint x: 289, endPoint y: 271, distance: 7.4
click at [289, 271] on span "Privy allows you to easily customize the user pill within your app by passing a…" at bounding box center [346, 277] width 203 height 16
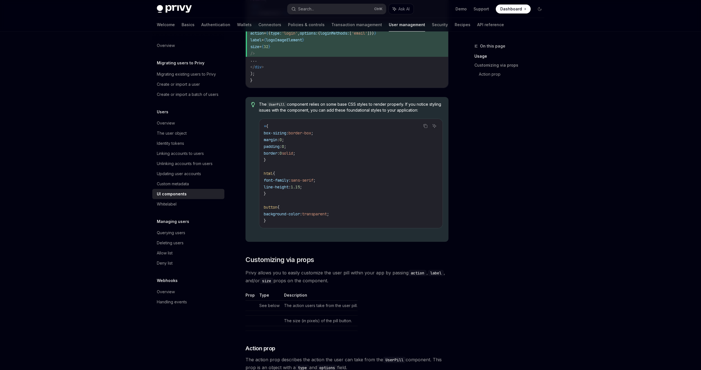
click at [289, 271] on span "Privy allows you to easily customize the user pill within your app by passing a…" at bounding box center [346, 277] width 203 height 16
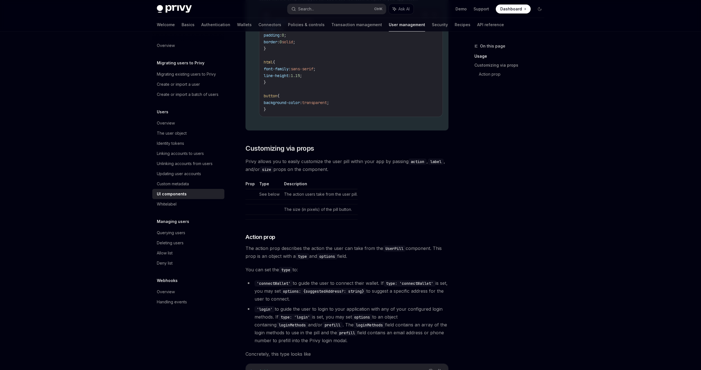
scroll to position [675, 0]
click at [274, 244] on span "The action prop describes the action the user can take from the UserPill compon…" at bounding box center [346, 251] width 203 height 16
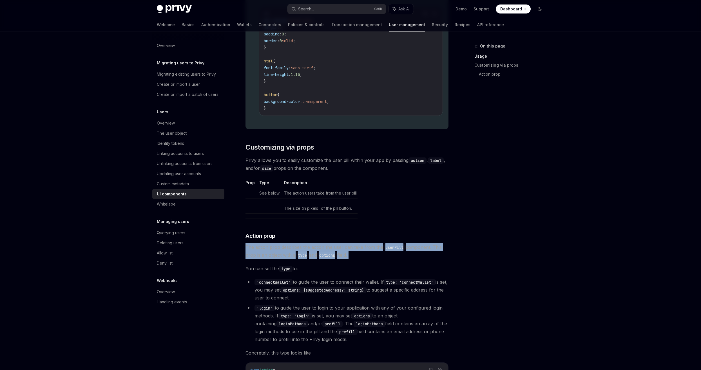
click at [274, 244] on span "The action prop describes the action the user can take from the UserPill compon…" at bounding box center [346, 251] width 203 height 16
drag, startPoint x: 274, startPoint y: 244, endPoint x: 262, endPoint y: 233, distance: 15.5
click at [262, 233] on span "Action prop" at bounding box center [260, 236] width 30 height 8
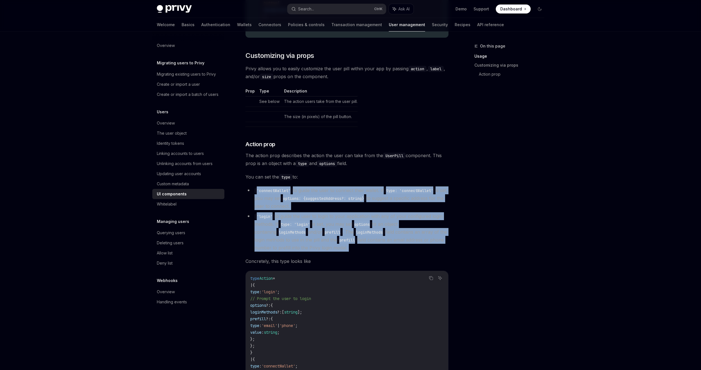
click at [262, 233] on ul "'connectWallet' to guide the user to connect their wallet. If type: 'connectWal…" at bounding box center [346, 219] width 203 height 65
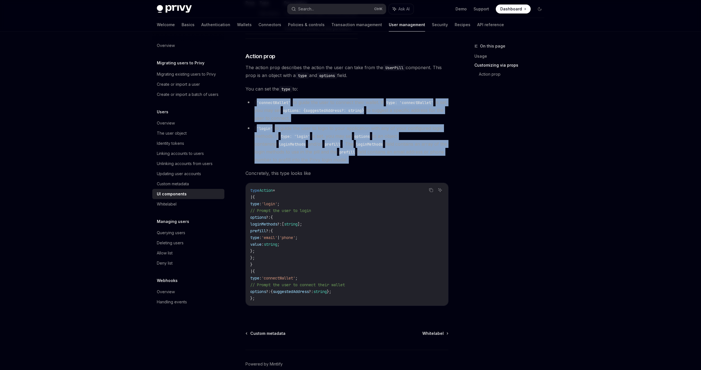
scroll to position [865, 0]
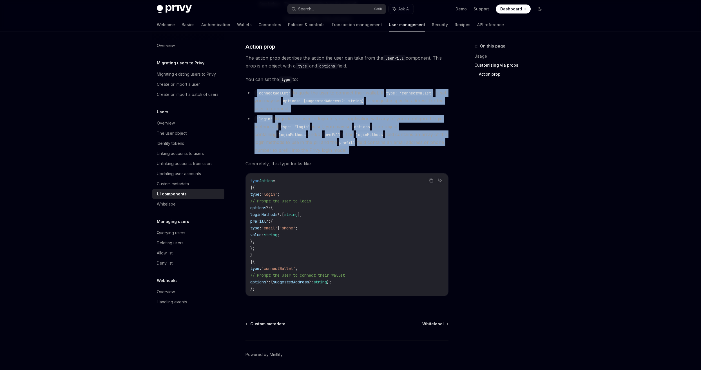
click at [333, 91] on li "'connectWallet' to guide the user to connect their wallet. If type: 'connectWal…" at bounding box center [346, 101] width 203 height 24
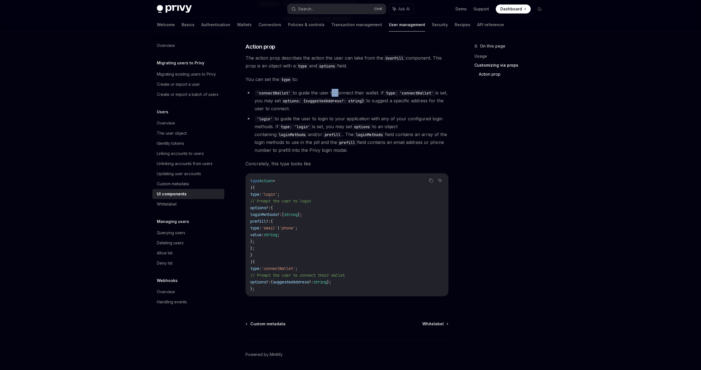
click at [333, 91] on li "'connectWallet' to guide the user to connect their wallet. If type: 'connectWal…" at bounding box center [346, 101] width 203 height 24
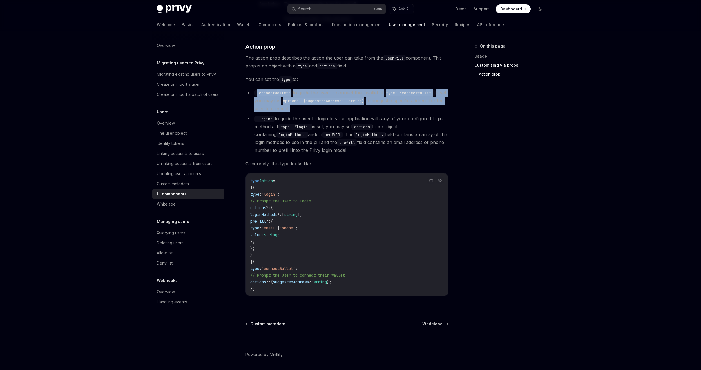
click at [333, 91] on li "'connectWallet' to guide the user to connect their wallet. If type: 'connectWal…" at bounding box center [346, 101] width 203 height 24
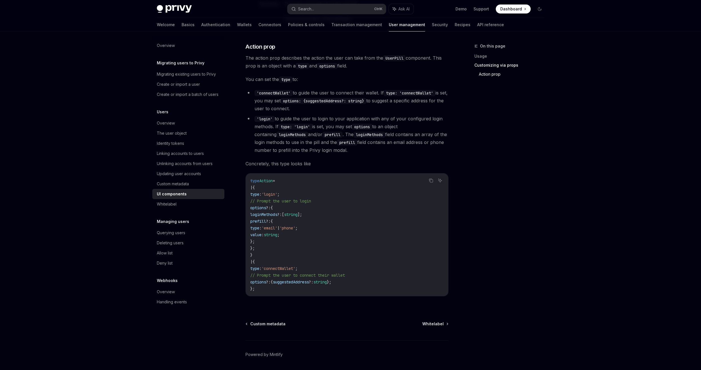
drag, startPoint x: 333, startPoint y: 91, endPoint x: 349, endPoint y: 122, distance: 35.9
click at [349, 122] on li "'login' to guide the user to login to your application with any of your configu…" at bounding box center [346, 134] width 203 height 39
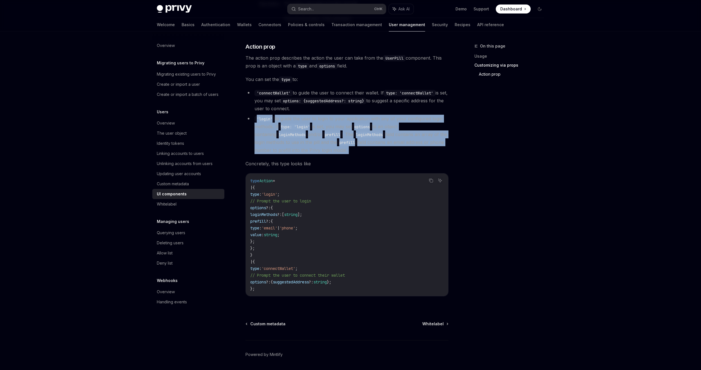
click at [349, 122] on li "'login' to guide the user to login to your application with any of your configu…" at bounding box center [346, 134] width 203 height 39
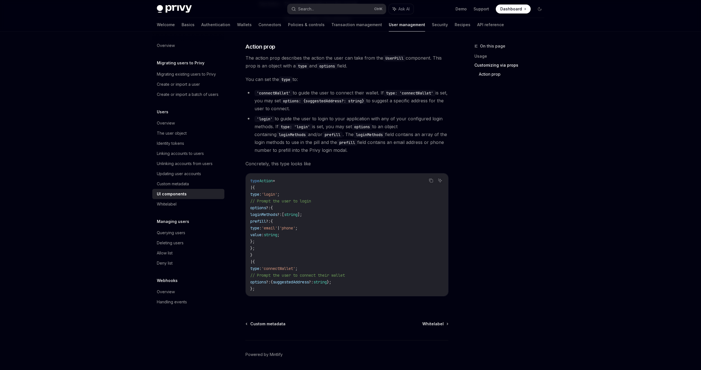
drag, startPoint x: 349, startPoint y: 122, endPoint x: 294, endPoint y: 207, distance: 100.6
click at [298, 207] on code "type Action = | { type : 'login' ; // Prompt the user to login options ?: { log…" at bounding box center [346, 235] width 193 height 115
drag, startPoint x: 248, startPoint y: 195, endPoint x: 302, endPoint y: 230, distance: 64.2
click at [277, 230] on span "'email'" at bounding box center [269, 228] width 16 height 5
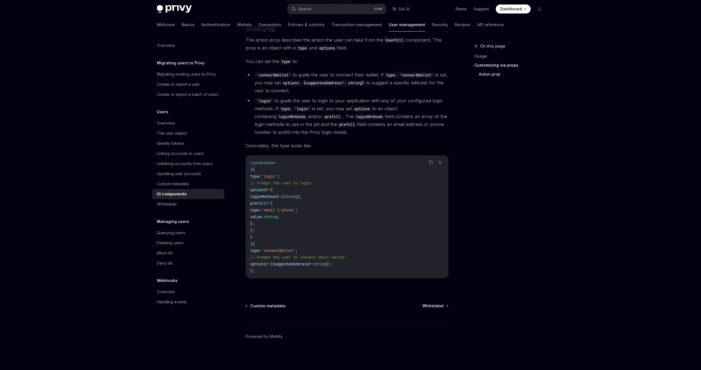
scroll to position [884, 0]
click at [200, 209] on link "Whitelabel" at bounding box center [188, 204] width 72 height 10
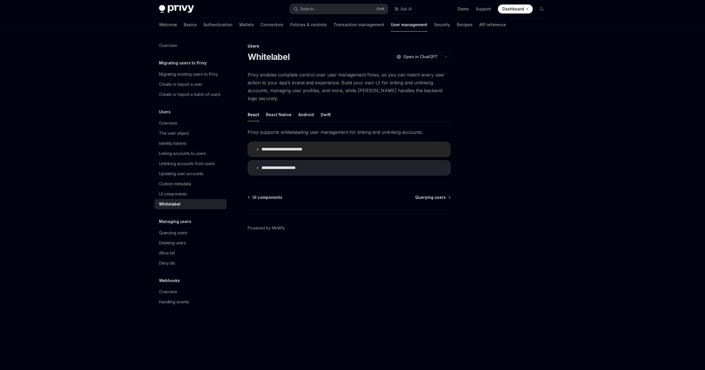
click at [301, 147] on p "**********" at bounding box center [287, 150] width 52 height 6
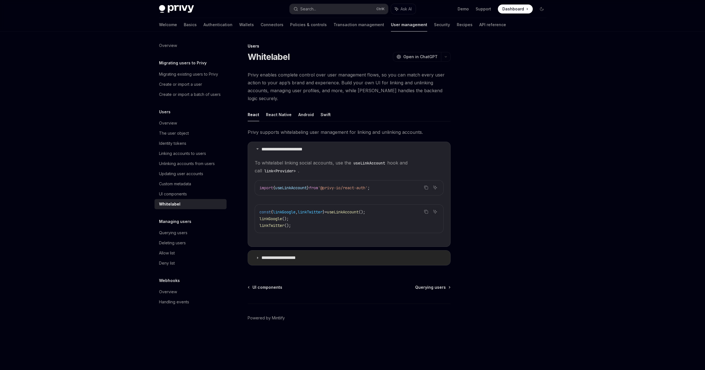
click at [298, 255] on p "**********" at bounding box center [283, 258] width 45 height 6
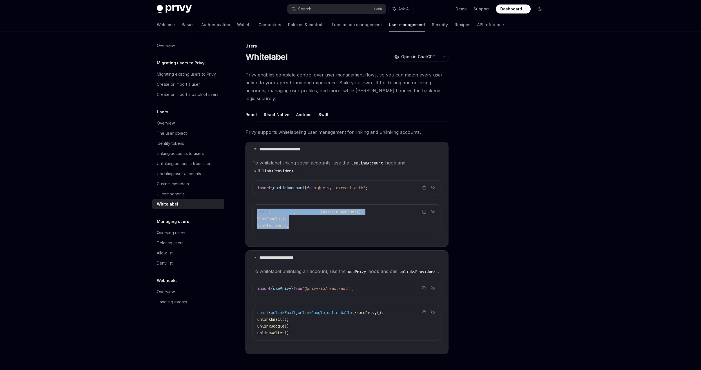
drag, startPoint x: 277, startPoint y: 206, endPoint x: 316, endPoint y: 220, distance: 41.3
click at [316, 220] on div "**********" at bounding box center [294, 242] width 311 height 399
click at [317, 220] on code "const { linkGoogle , linkTwitter } = useLinkAccount (); linkGoogle (); linkTwit…" at bounding box center [346, 219] width 179 height 20
click at [279, 112] on button "React Native" at bounding box center [277, 114] width 26 height 13
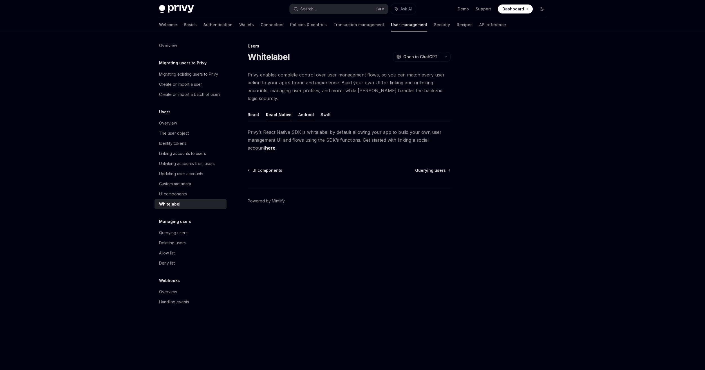
click at [304, 110] on button "Android" at bounding box center [305, 114] width 15 height 13
type textarea "*"
